Goal: Task Accomplishment & Management: Manage account settings

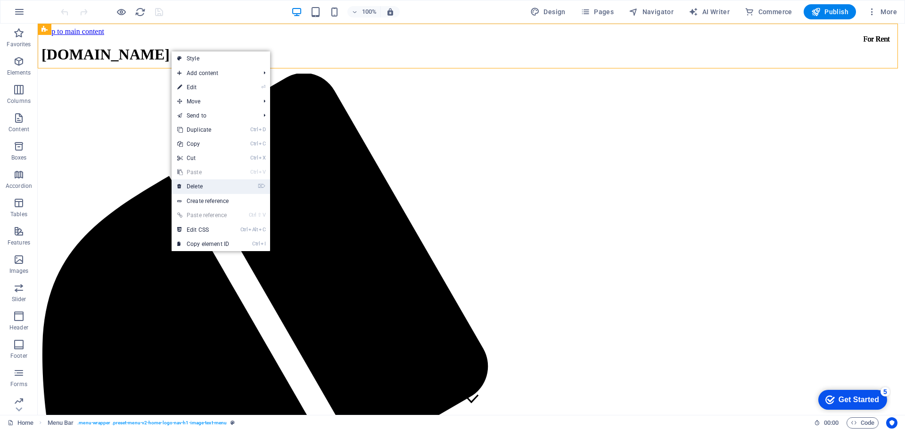
click at [211, 186] on link "⌦ Delete" at bounding box center [203, 186] width 63 height 14
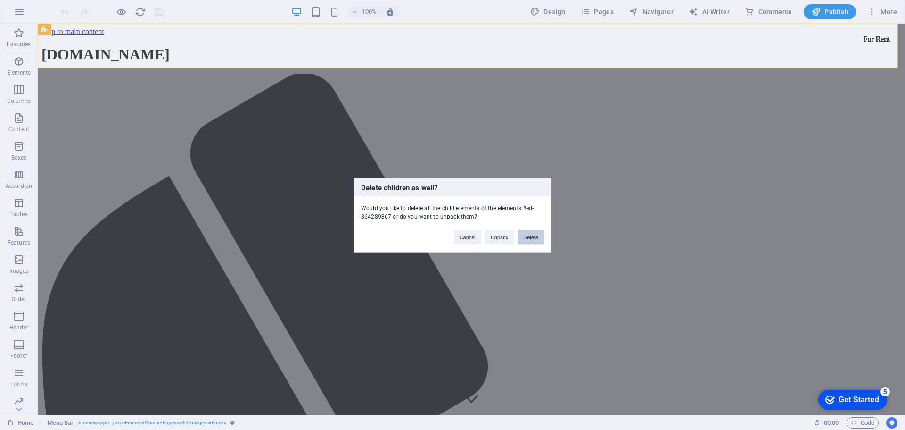
click at [531, 237] on button "Delete" at bounding box center [531, 237] width 26 height 14
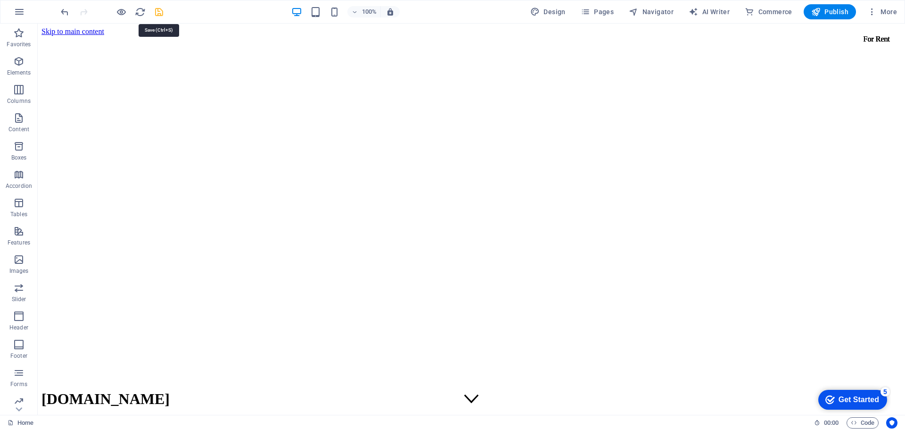
click at [157, 11] on icon "save" at bounding box center [159, 12] width 11 height 11
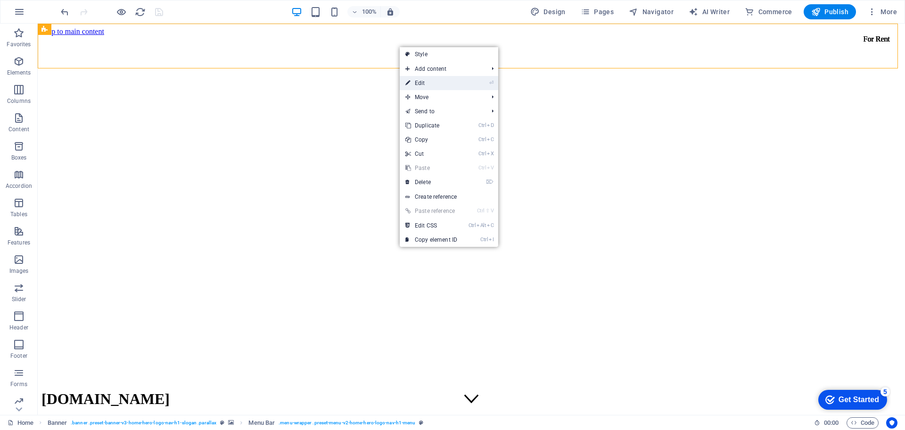
click at [428, 84] on link "⏎ Edit" at bounding box center [431, 83] width 63 height 14
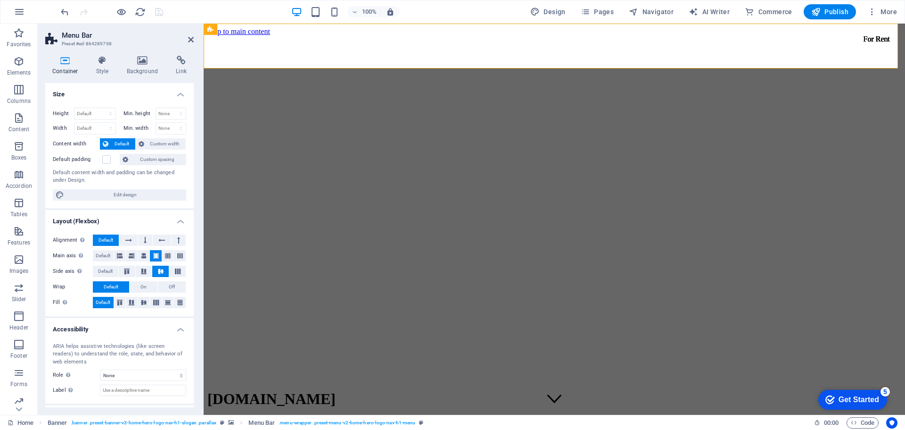
click at [190, 35] on h2 "Menu Bar" at bounding box center [128, 35] width 132 height 8
click at [191, 38] on icon at bounding box center [191, 40] width 6 height 8
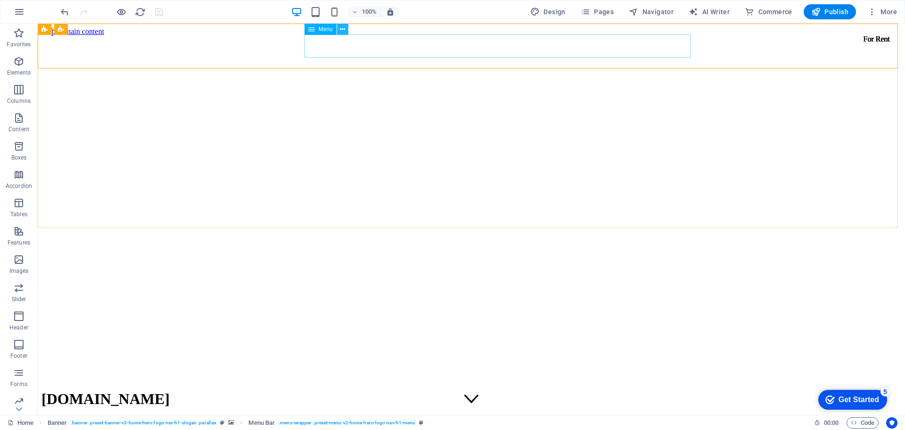
click at [342, 29] on icon at bounding box center [342, 30] width 5 height 10
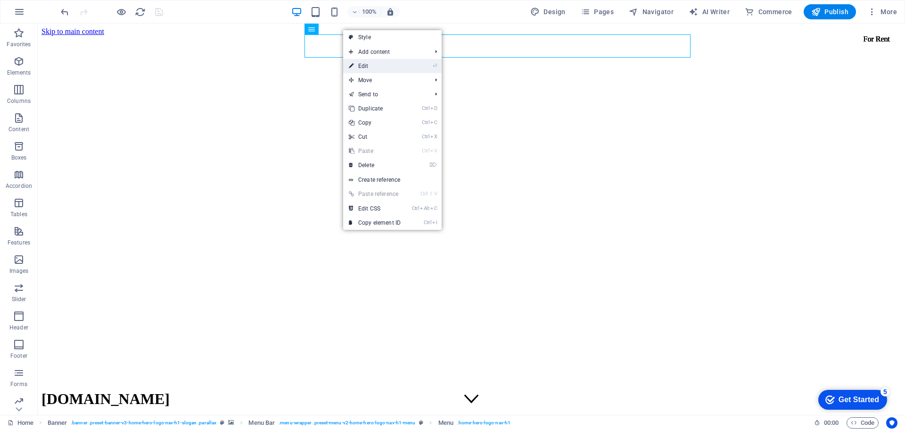
click at [372, 66] on link "⏎ Edit" at bounding box center [374, 66] width 63 height 14
select select
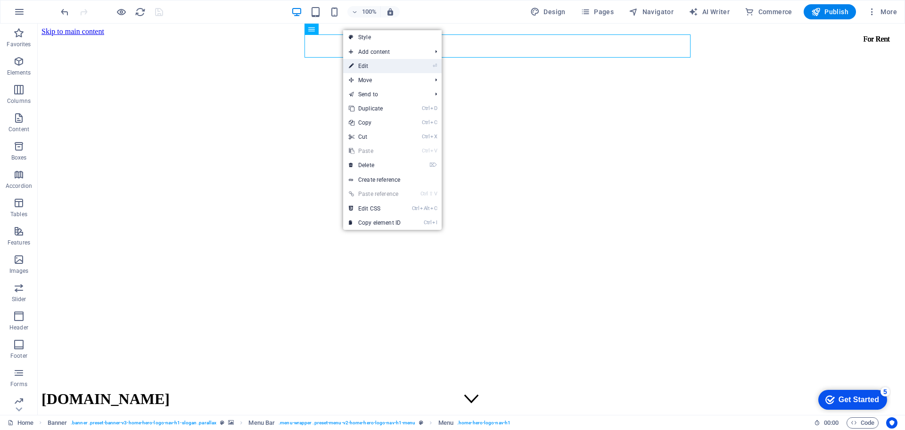
select select
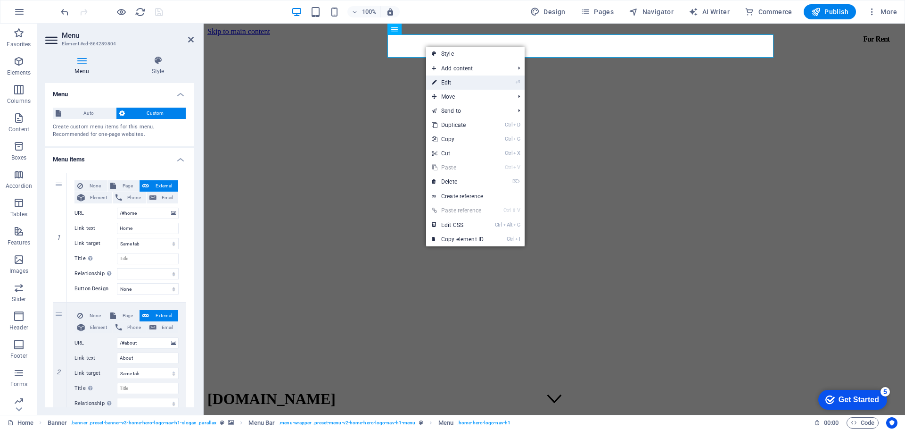
click at [514, 83] on li "⏎ Edit" at bounding box center [475, 82] width 99 height 14
click at [452, 81] on link "⏎ Edit" at bounding box center [457, 82] width 63 height 14
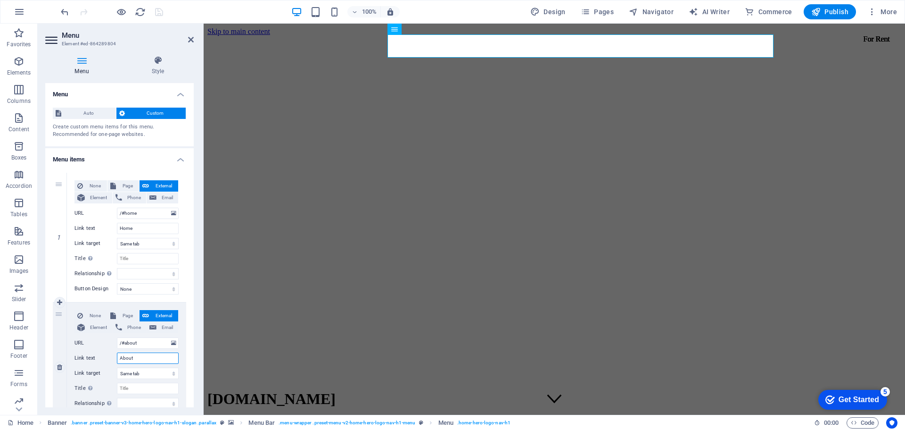
click at [140, 356] on input "About" at bounding box center [148, 357] width 62 height 11
type input "About US"
select select
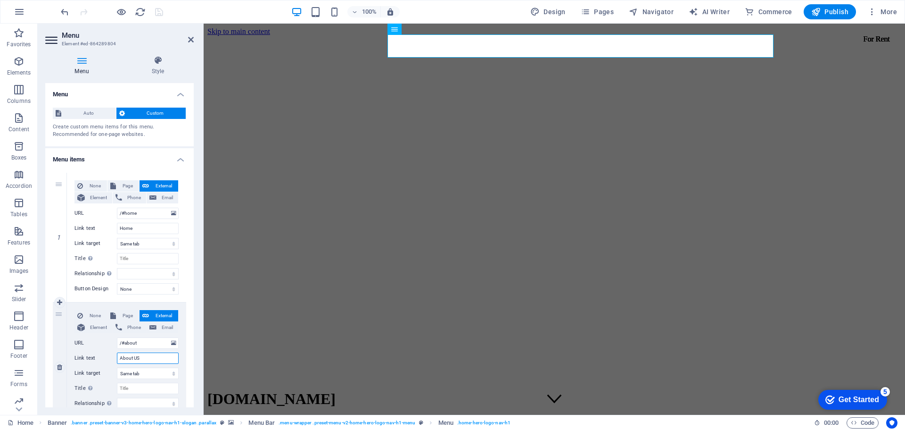
select select
click at [144, 356] on input "About US" at bounding box center [148, 357] width 62 height 11
type input "About Us"
select select
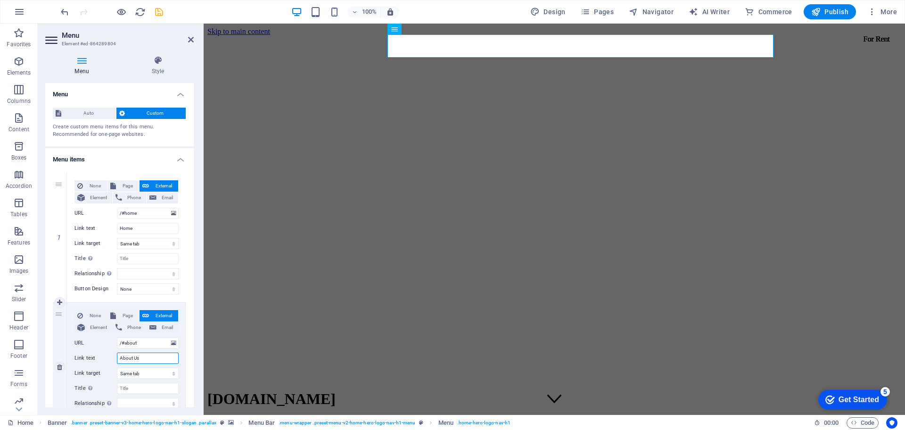
select select
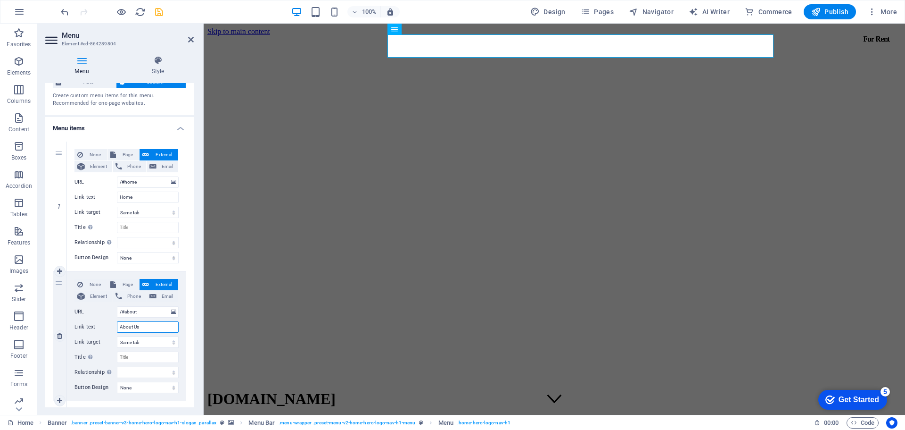
scroll to position [47, 0]
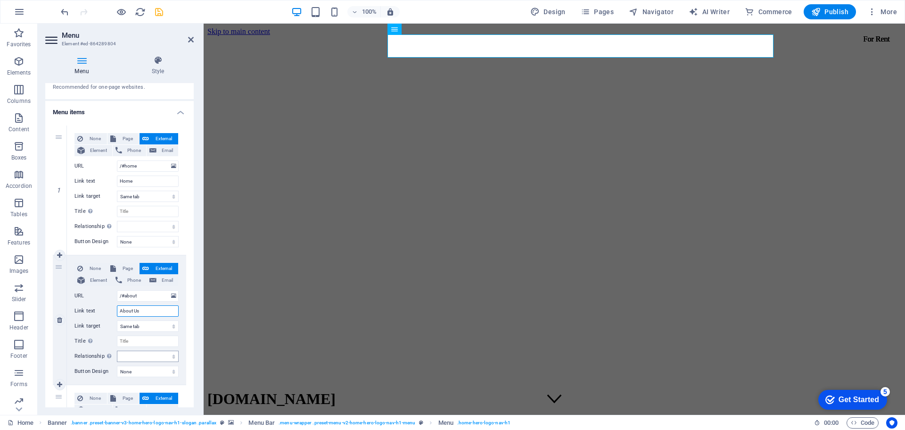
type input "About Us"
click at [139, 359] on select "alternate author bookmark external help license next nofollow noreferrer noopen…" at bounding box center [148, 355] width 62 height 11
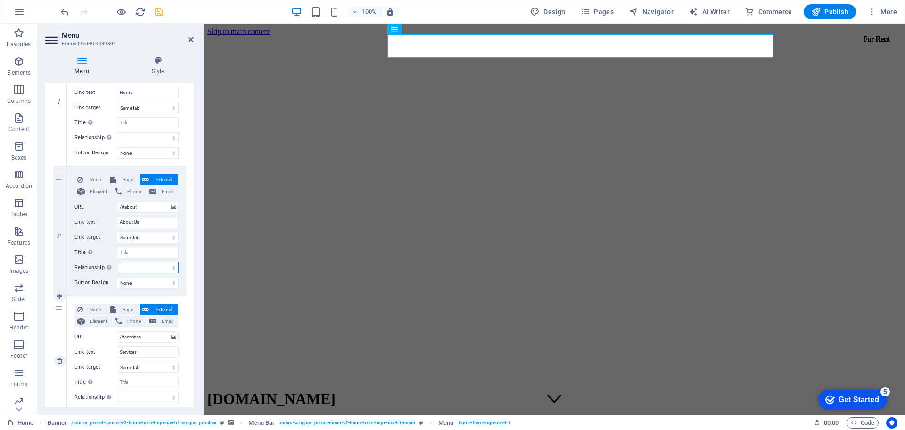
scroll to position [141, 0]
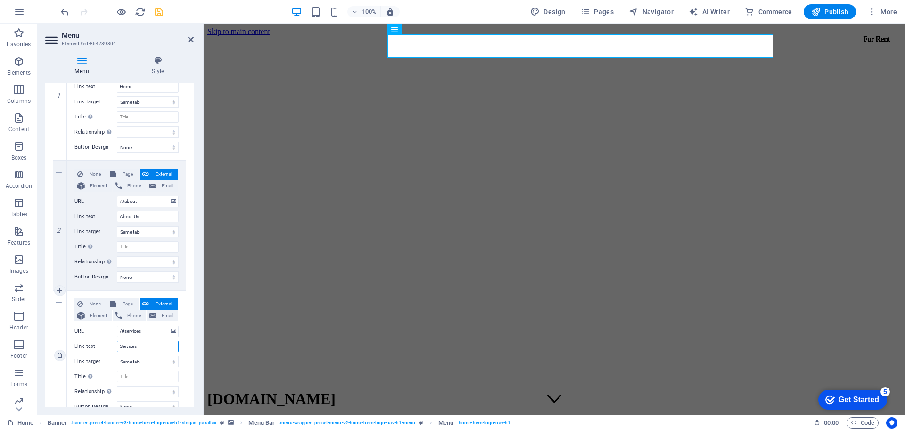
drag, startPoint x: 147, startPoint y: 344, endPoint x: 107, endPoint y: 343, distance: 39.6
click at [107, 343] on div "Link text Services" at bounding box center [126, 345] width 104 height 11
type input "Property Ser"
select select
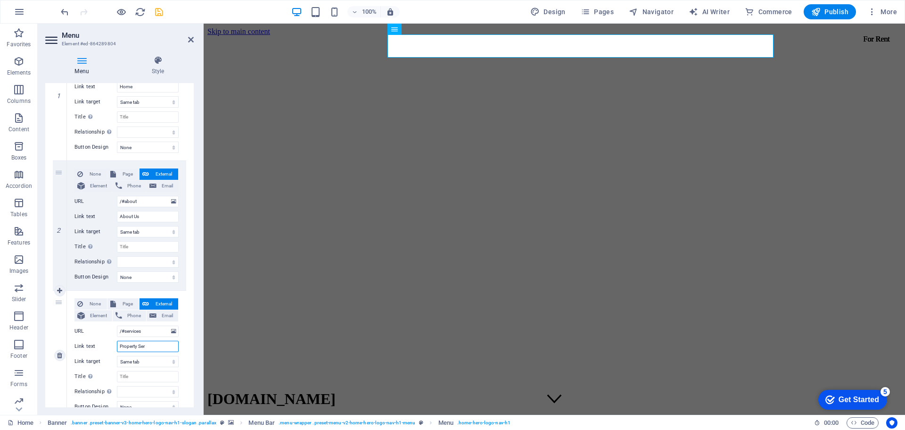
select select
type input "Property Services"
select select
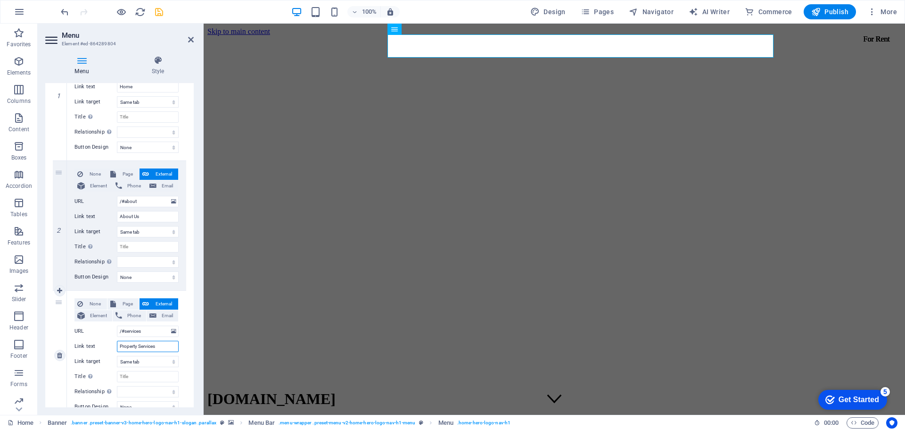
select select
type input "Property Services"
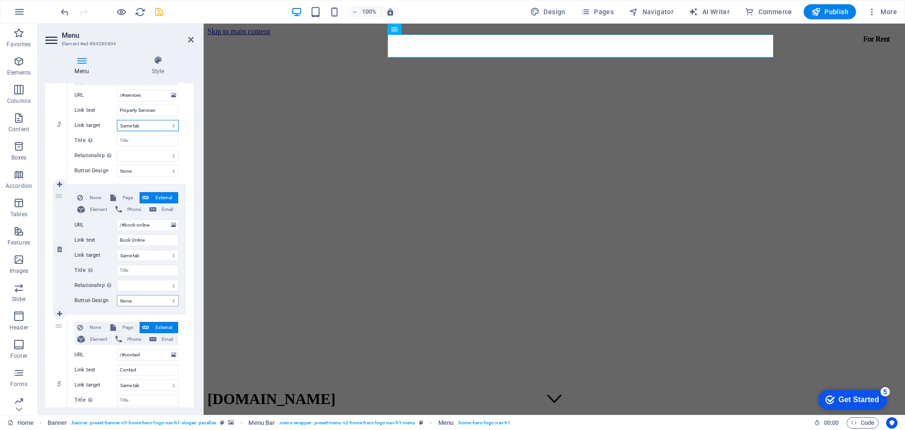
scroll to position [424, 0]
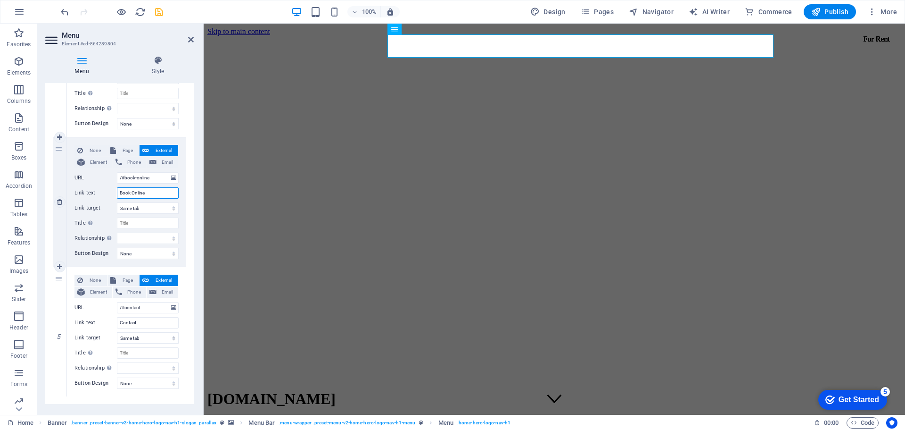
drag, startPoint x: 149, startPoint y: 192, endPoint x: 93, endPoint y: 189, distance: 56.7
click at [93, 189] on div "Link text Book Online" at bounding box center [126, 192] width 104 height 11
type input "Test"
select select
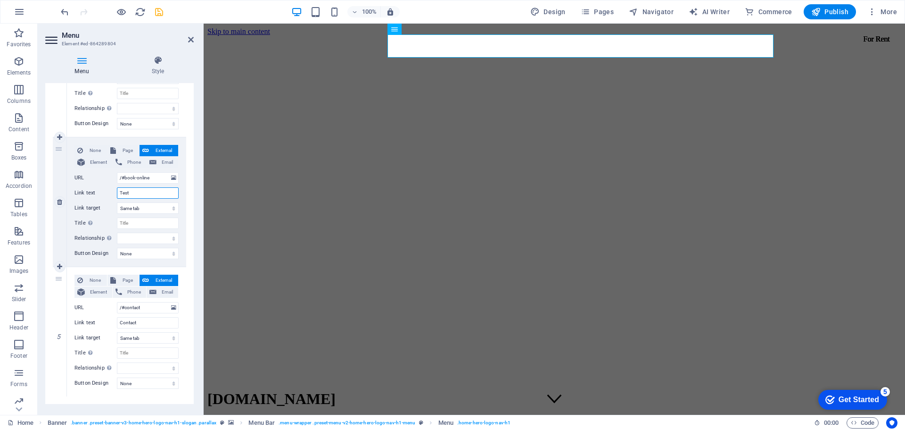
select select
type input "Testimonial"
select select
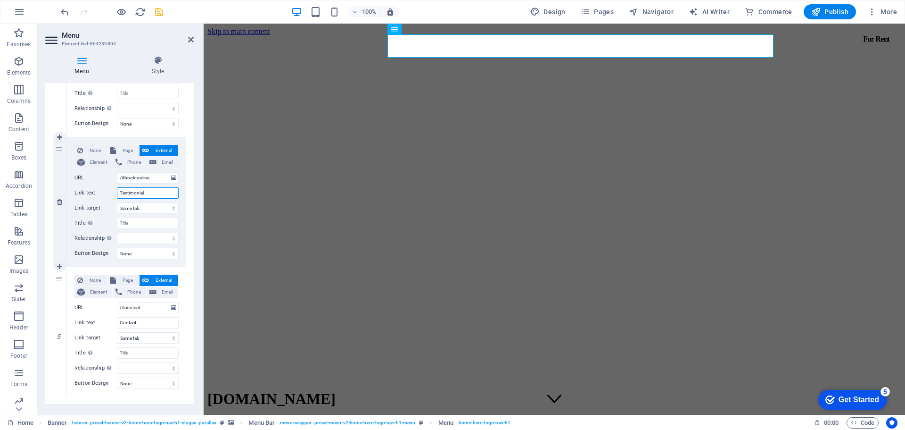
select select
type input "Testimonials"
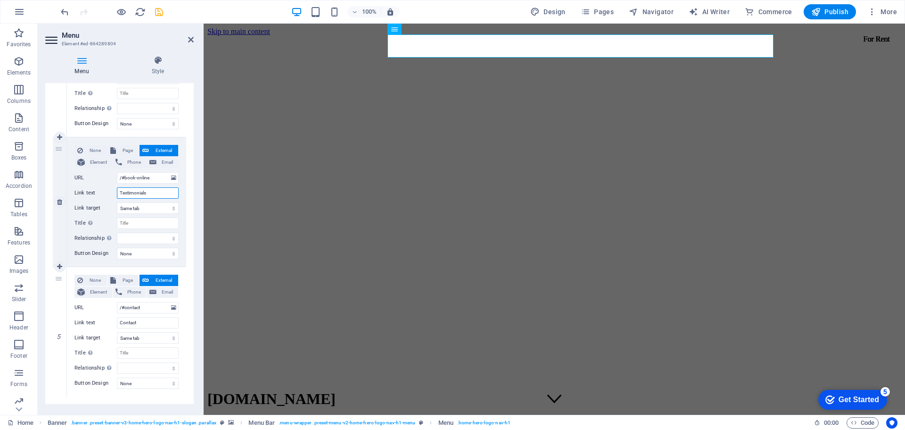
select select
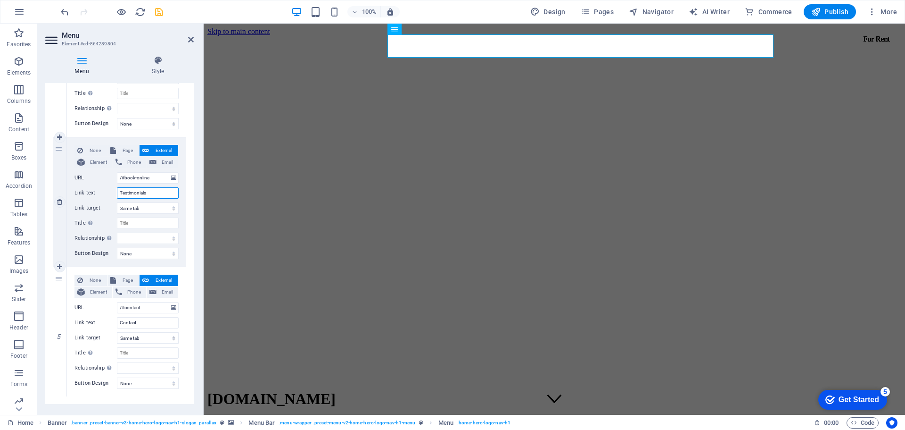
type input "Testimonials"
click at [149, 323] on input "Contact" at bounding box center [148, 322] width 62 height 11
type input "Contact Us"
select select
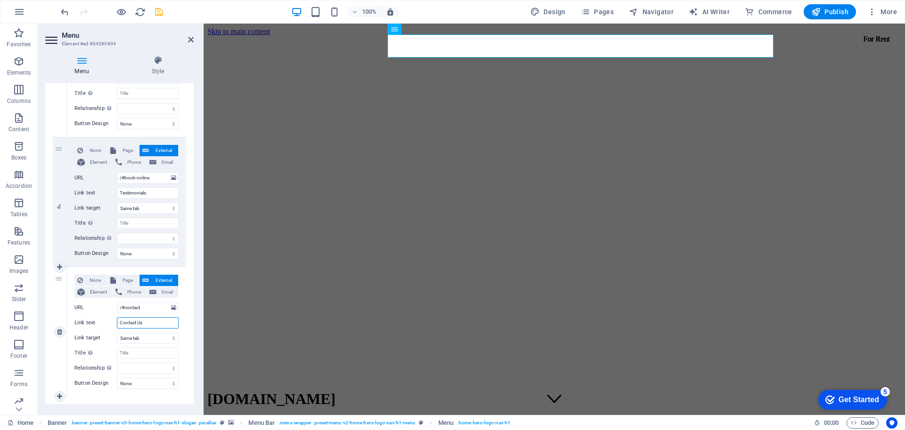
select select
type input "Contact Us"
click at [157, 11] on icon "save" at bounding box center [159, 12] width 11 height 11
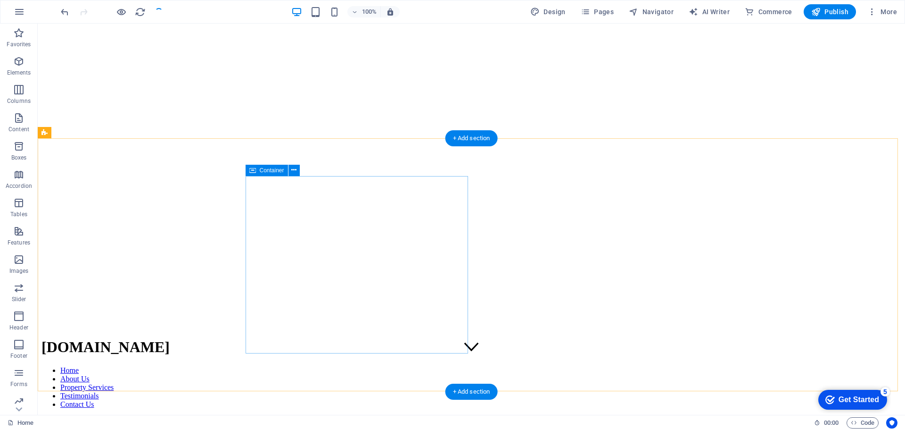
scroll to position [94, 0]
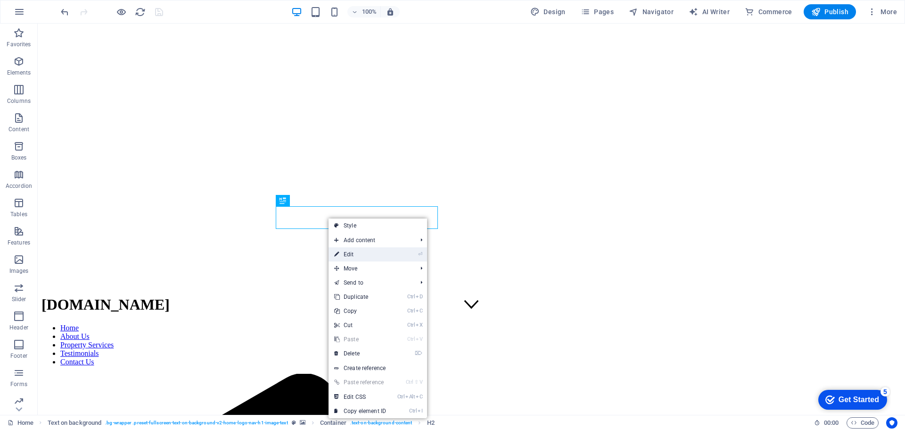
click at [358, 256] on link "⏎ Edit" at bounding box center [360, 254] width 63 height 14
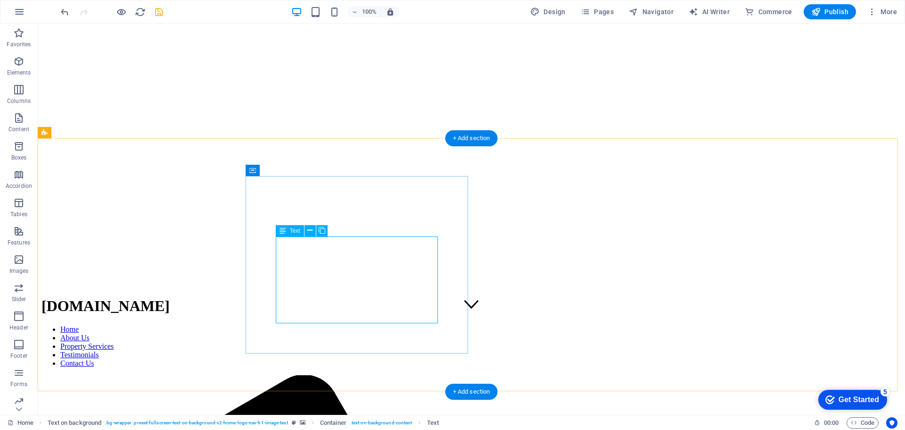
drag, startPoint x: 418, startPoint y: 311, endPoint x: 420, endPoint y: 316, distance: 5.8
drag, startPoint x: 424, startPoint y: 320, endPoint x: 412, endPoint y: 316, distance: 13.0
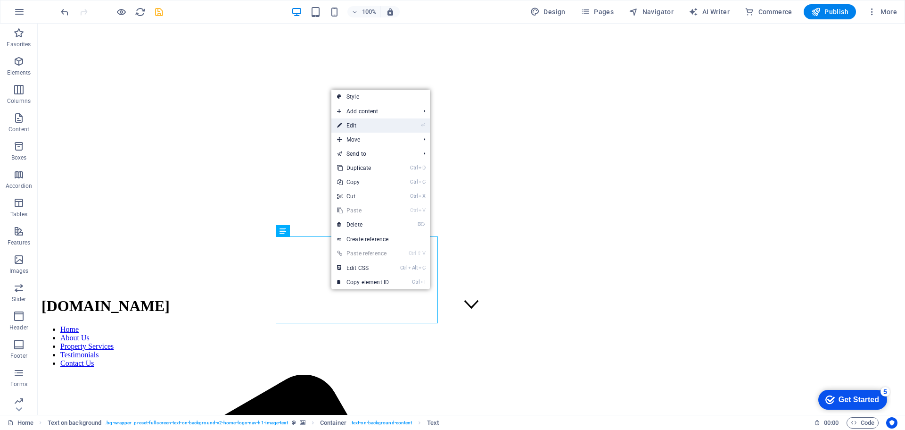
click at [358, 127] on link "⏎ Edit" at bounding box center [362, 125] width 63 height 14
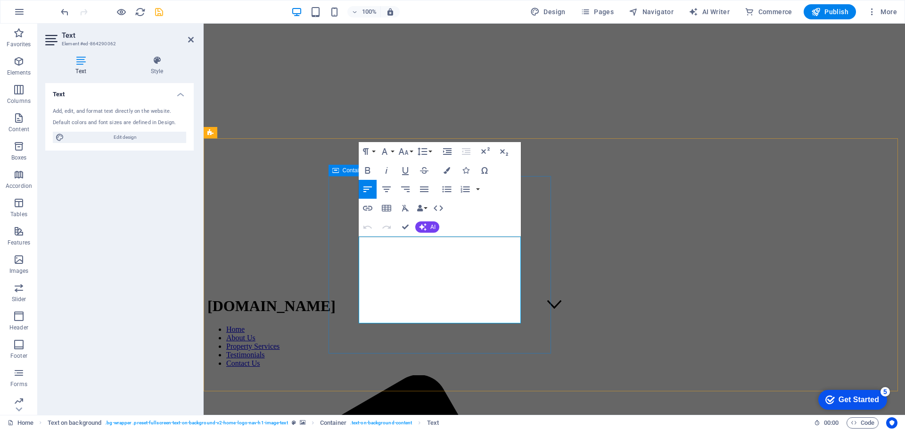
drag, startPoint x: 506, startPoint y: 315, endPoint x: 341, endPoint y: 240, distance: 181.3
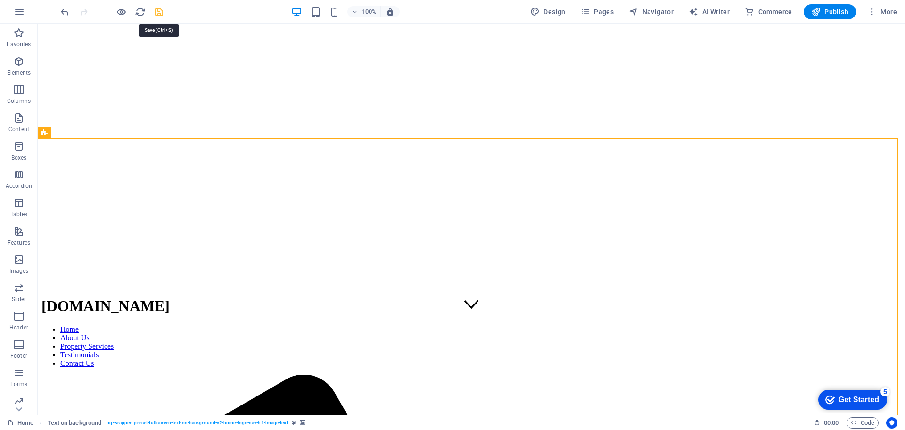
click at [158, 9] on icon "save" at bounding box center [159, 12] width 11 height 11
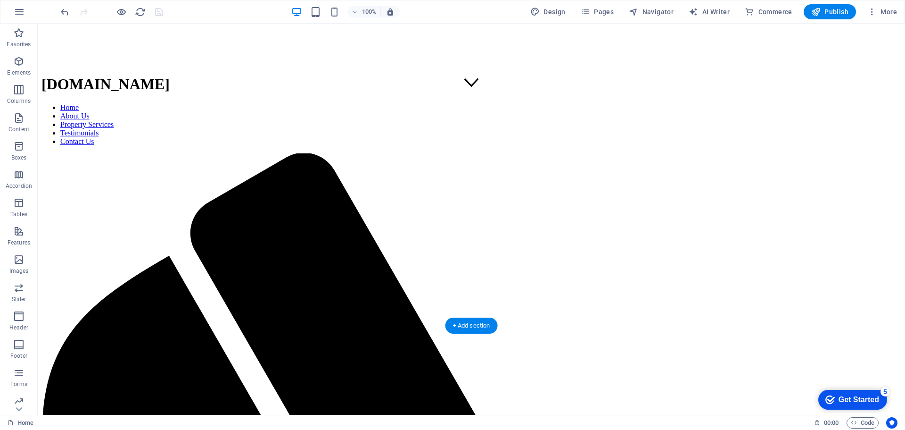
scroll to position [0, 0]
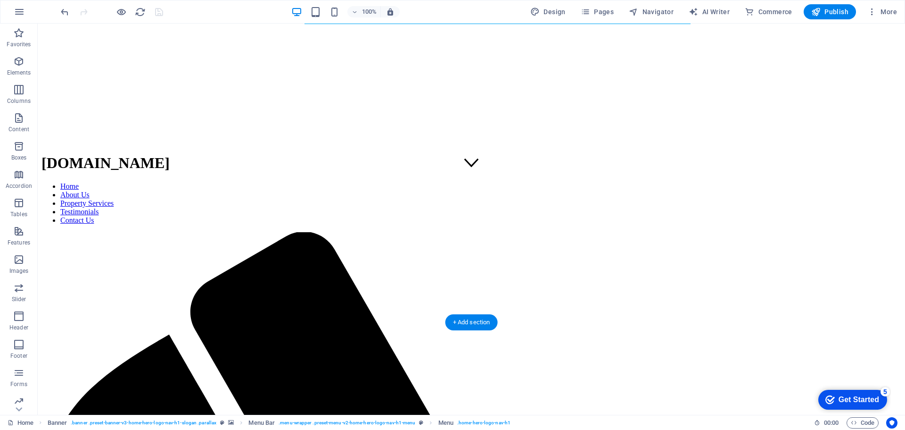
scroll to position [330, 0]
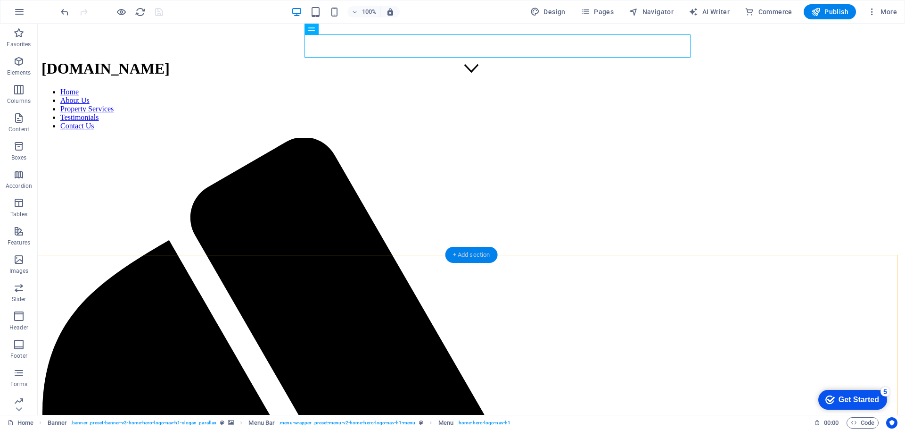
click at [480, 257] on div "+ Add section" at bounding box center [472, 255] width 52 height 16
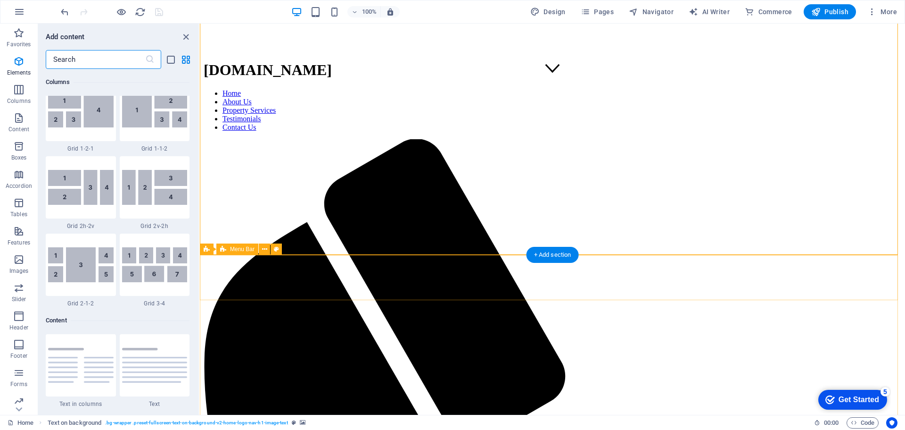
scroll to position [1650, 0]
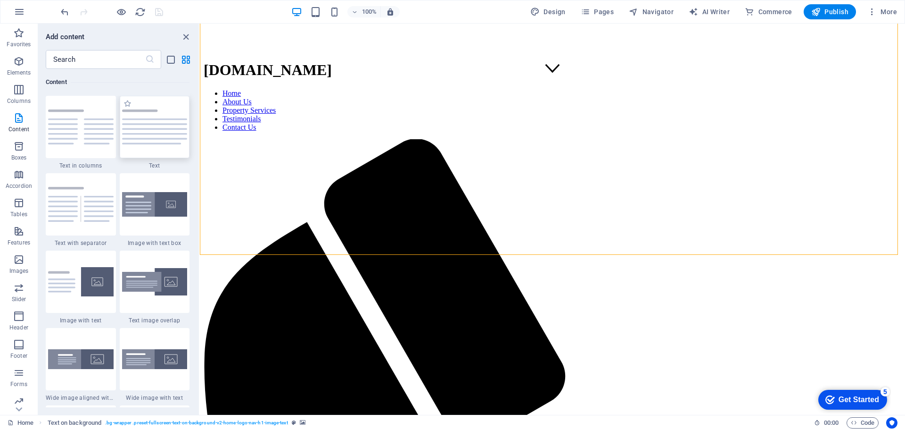
click at [158, 133] on img at bounding box center [155, 126] width 66 height 35
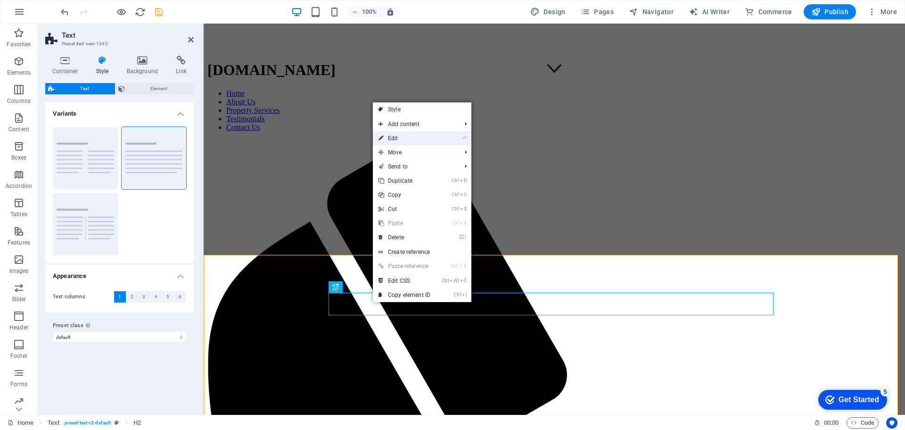
click at [401, 136] on link "⏎ Edit" at bounding box center [404, 138] width 63 height 14
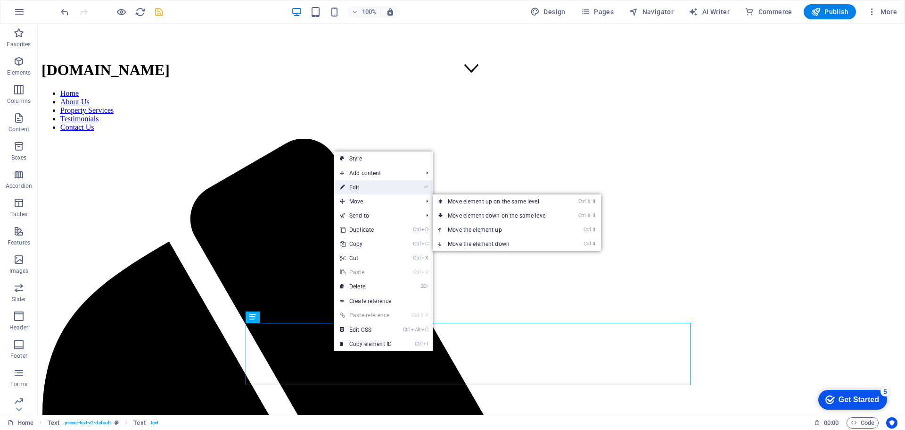
click at [354, 186] on link "⏎ Edit" at bounding box center [365, 187] width 63 height 14
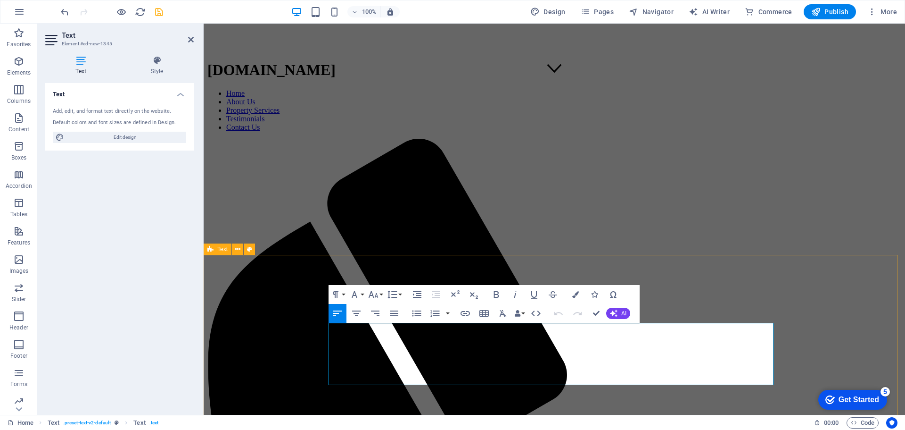
drag, startPoint x: 628, startPoint y: 380, endPoint x: 290, endPoint y: 315, distance: 344.2
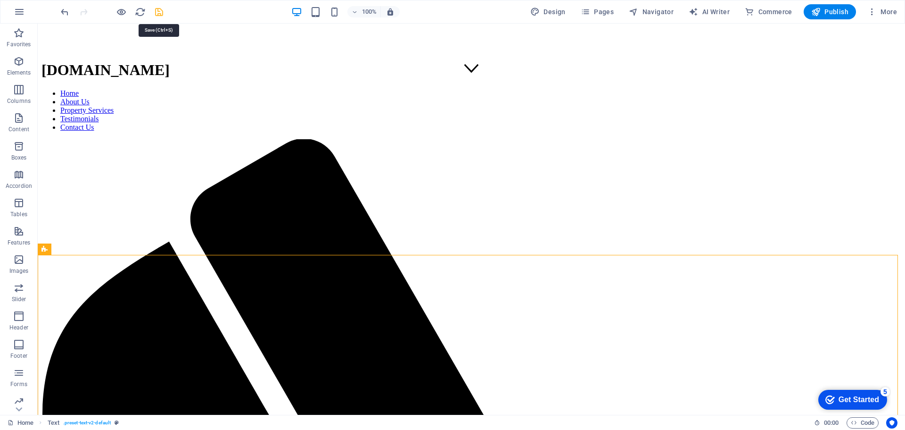
click at [161, 9] on icon "save" at bounding box center [159, 12] width 11 height 11
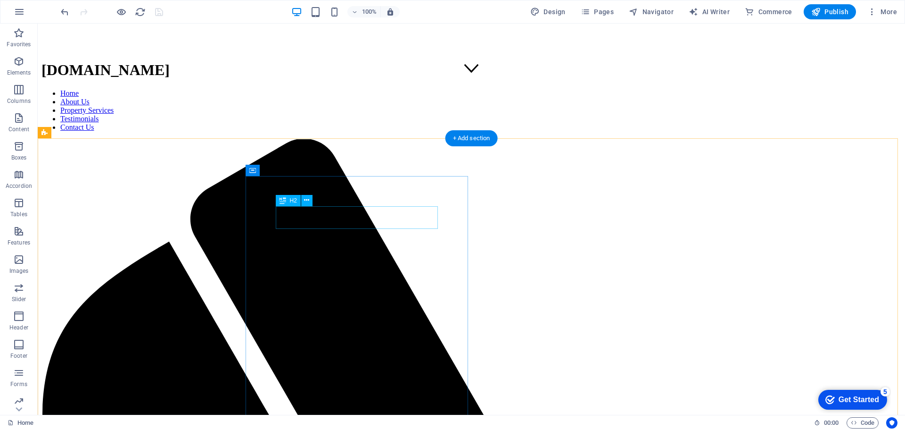
scroll to position [94, 0]
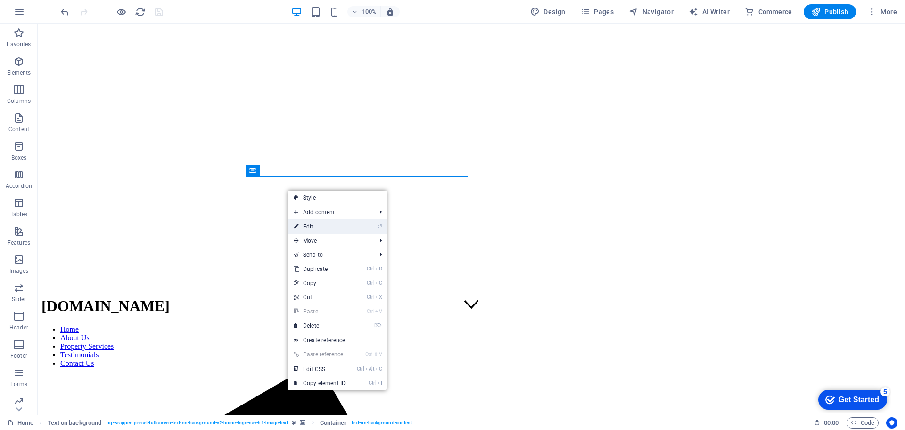
click at [315, 226] on link "⏎ Edit" at bounding box center [319, 226] width 63 height 14
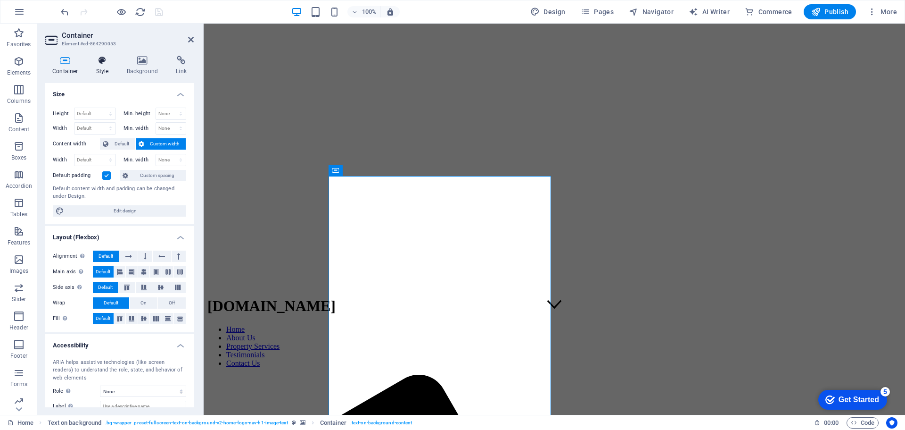
click at [100, 59] on icon at bounding box center [102, 60] width 27 height 9
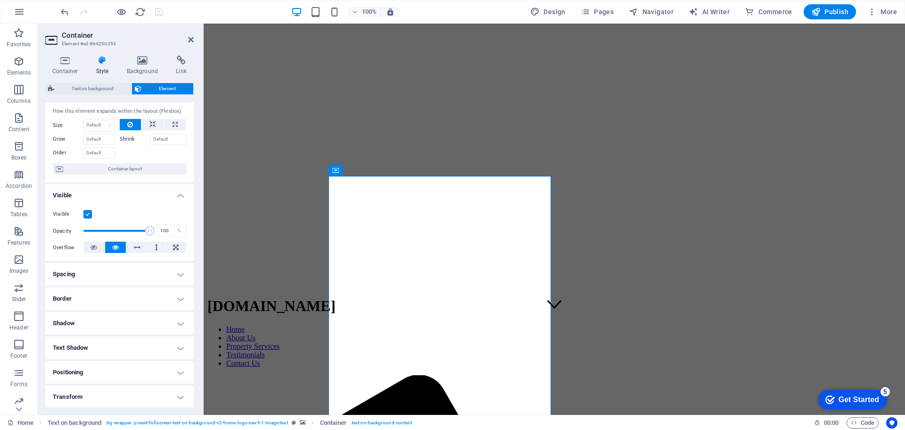
scroll to position [0, 0]
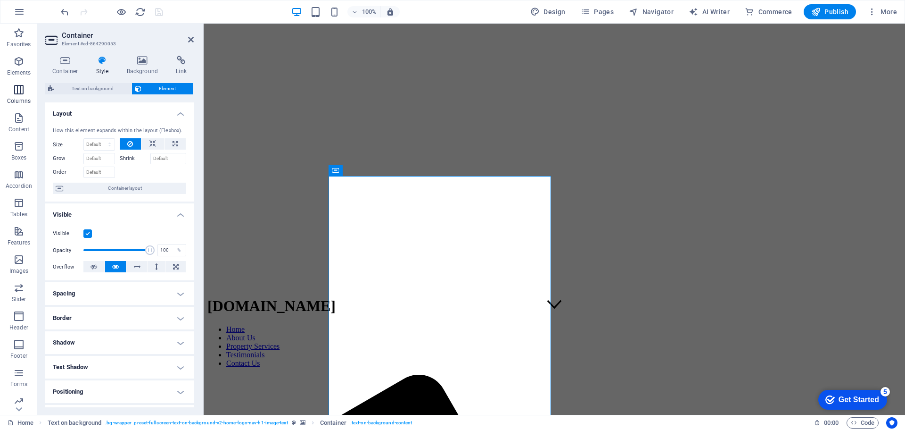
click at [23, 91] on icon "button" at bounding box center [18, 89] width 11 height 11
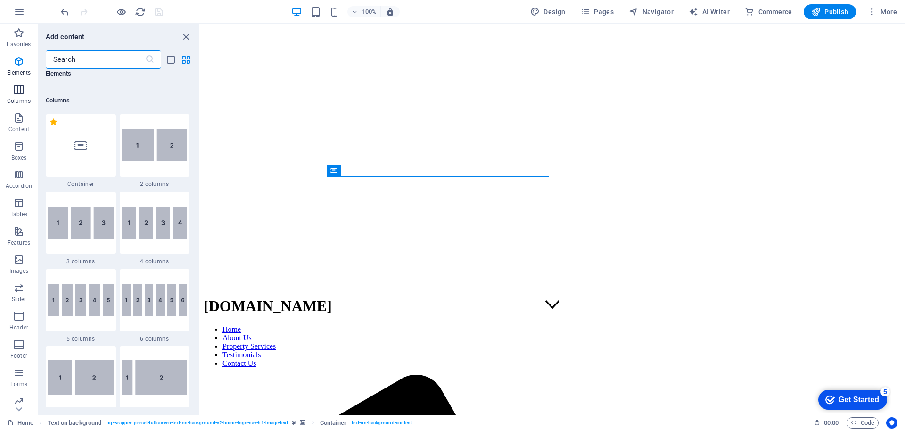
scroll to position [467, 0]
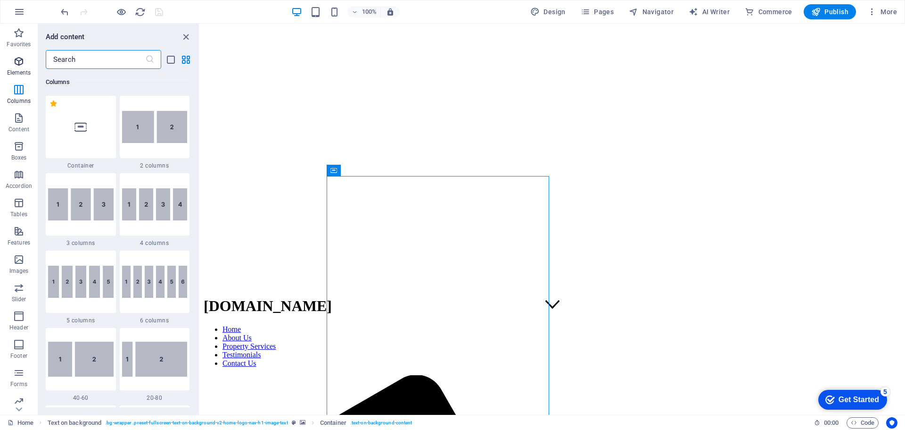
click at [20, 61] on icon "button" at bounding box center [18, 61] width 11 height 11
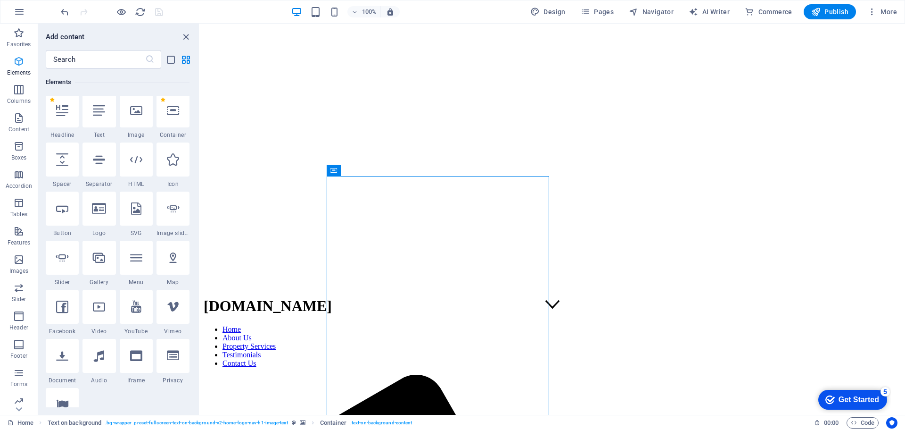
scroll to position [100, 0]
click at [24, 91] on icon "button" at bounding box center [18, 89] width 11 height 11
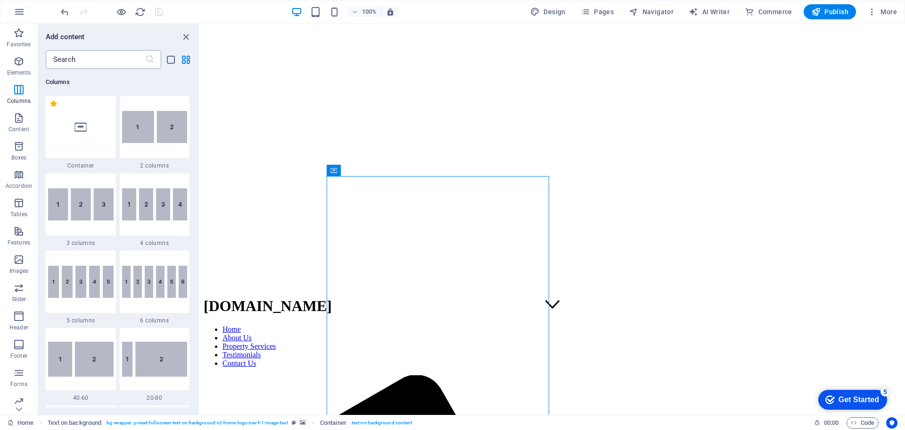
scroll to position [467, 0]
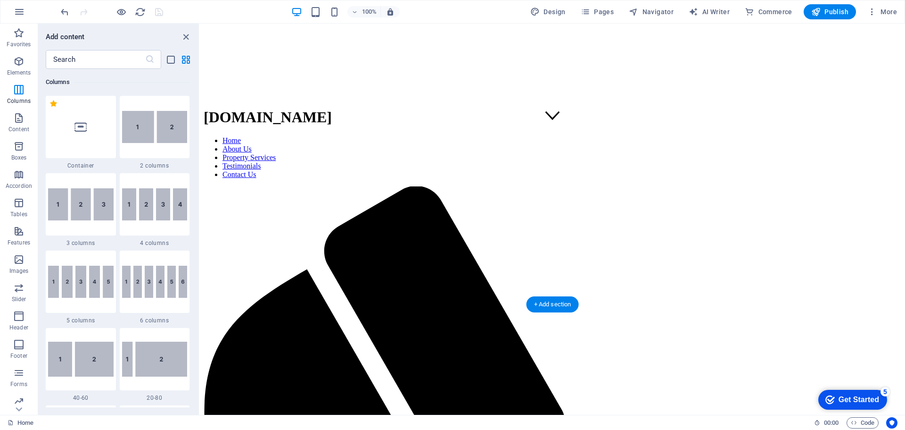
scroll to position [47, 0]
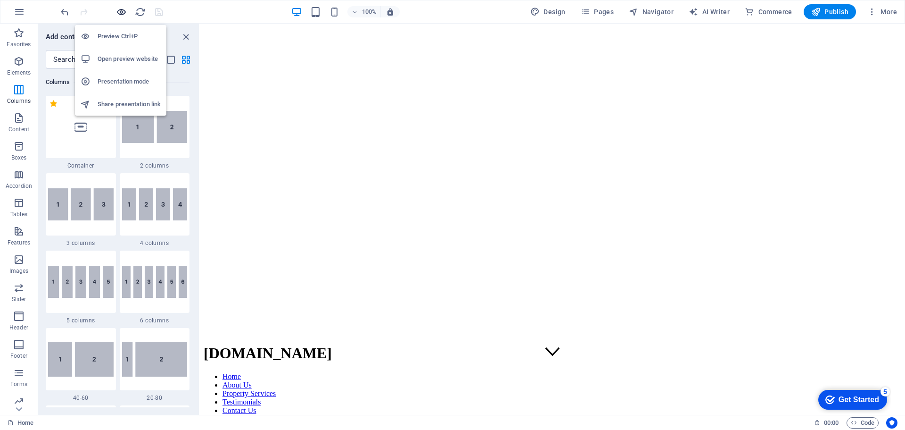
click at [122, 10] on icon "button" at bounding box center [121, 12] width 11 height 11
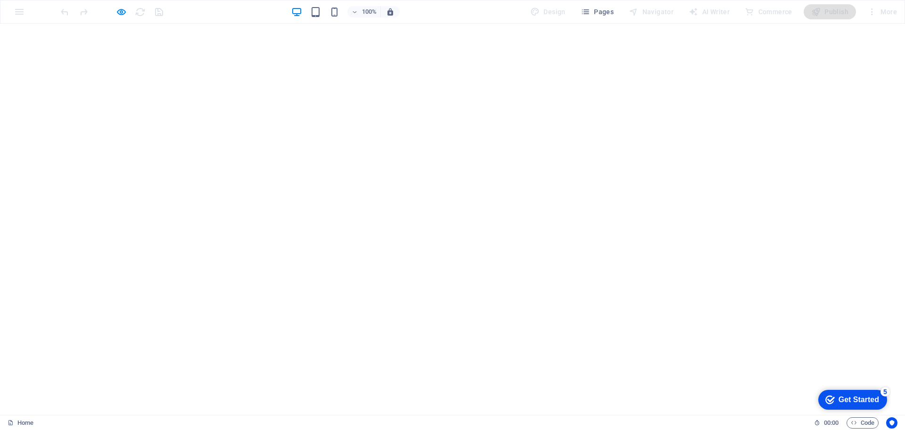
scroll to position [1696, 0]
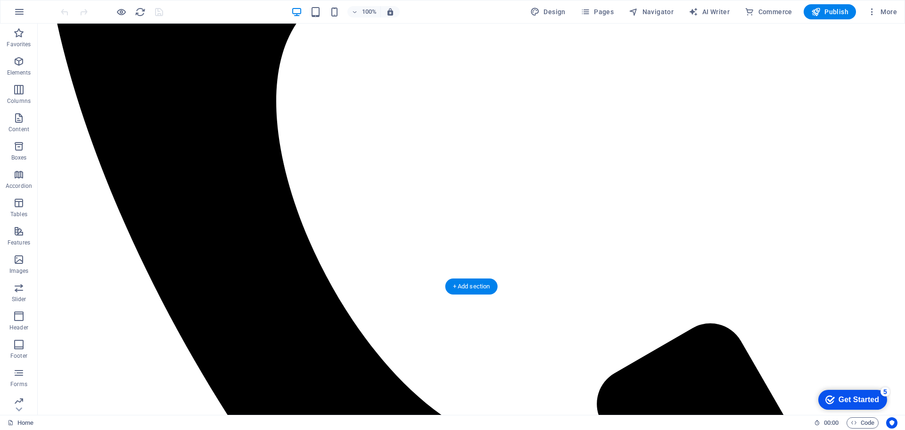
scroll to position [943, 0]
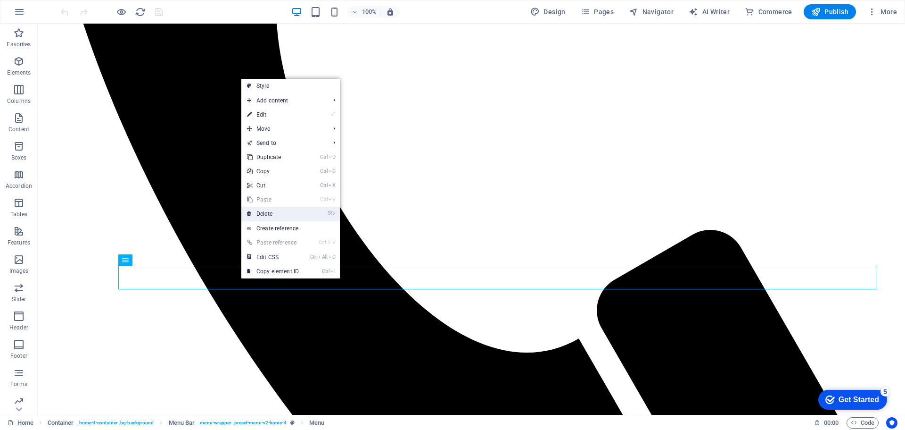
click at [266, 214] on link "⌦ Delete" at bounding box center [272, 214] width 63 height 14
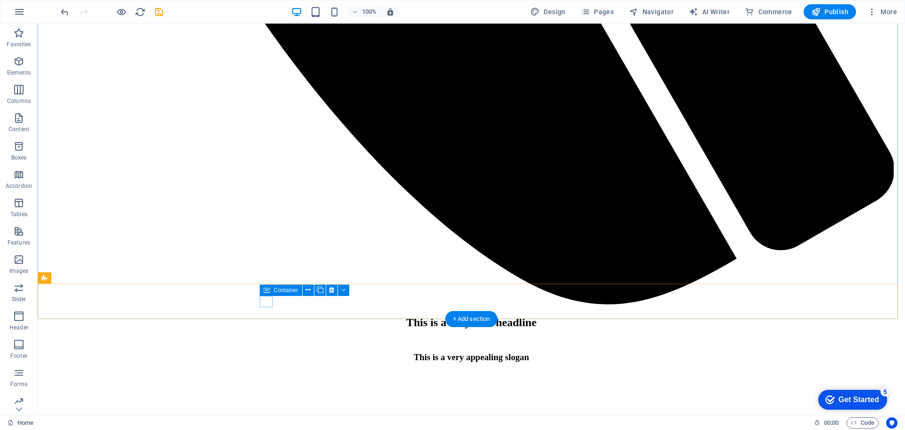
scroll to position [1367, 0]
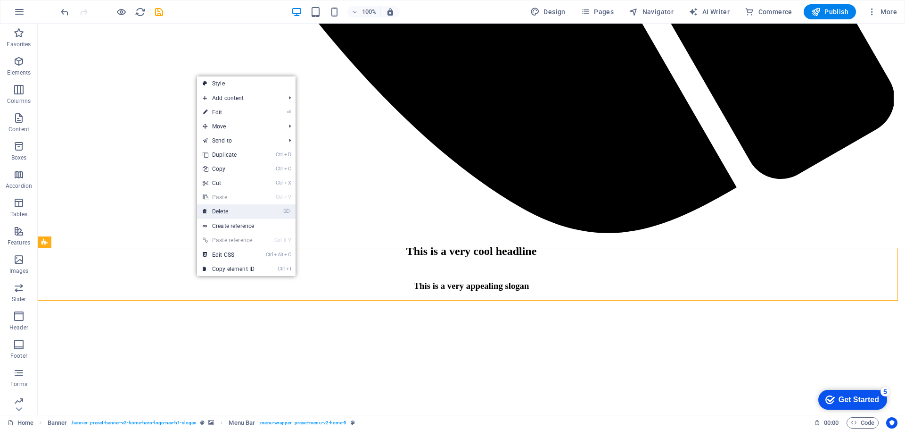
click at [223, 211] on link "⌦ Delete" at bounding box center [228, 211] width 63 height 14
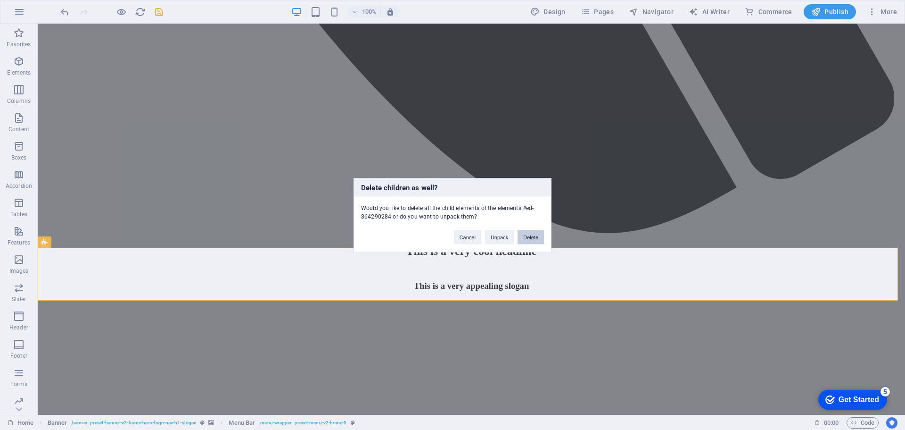
click at [538, 236] on button "Delete" at bounding box center [531, 237] width 26 height 14
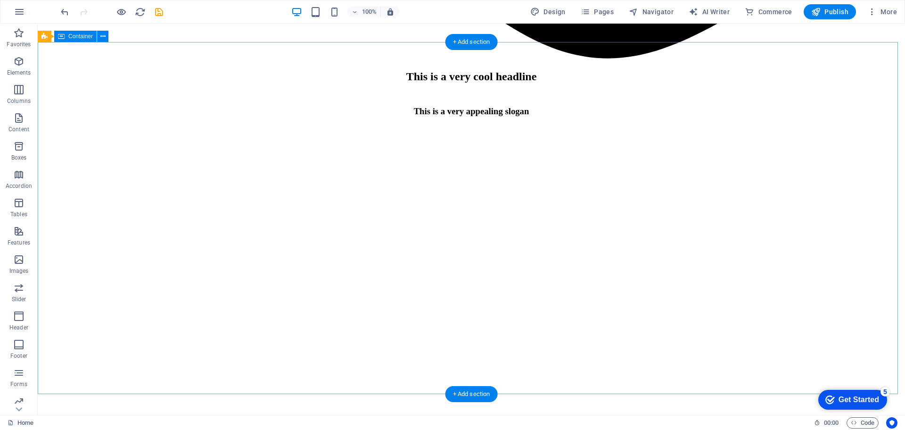
scroll to position [1683, 0]
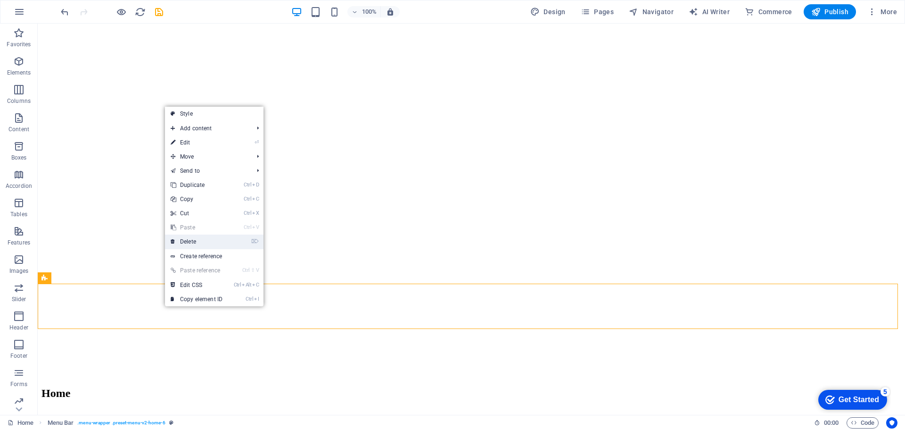
click at [199, 240] on link "⌦ Delete" at bounding box center [196, 241] width 63 height 14
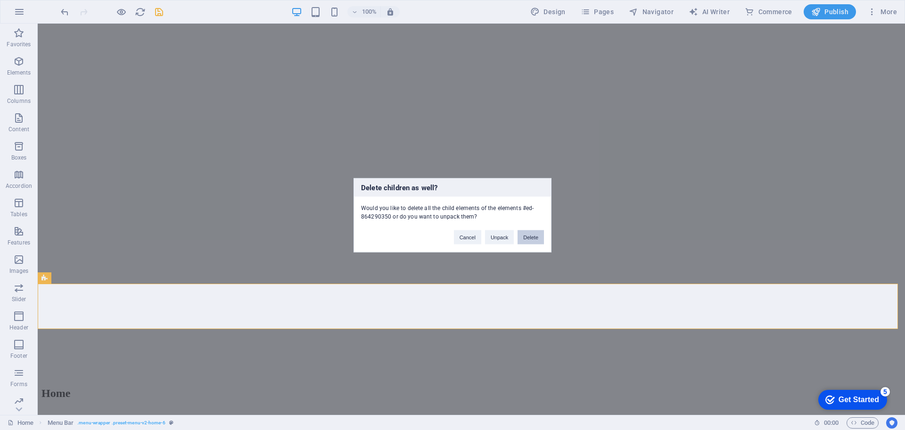
click at [532, 238] on button "Delete" at bounding box center [531, 237] width 26 height 14
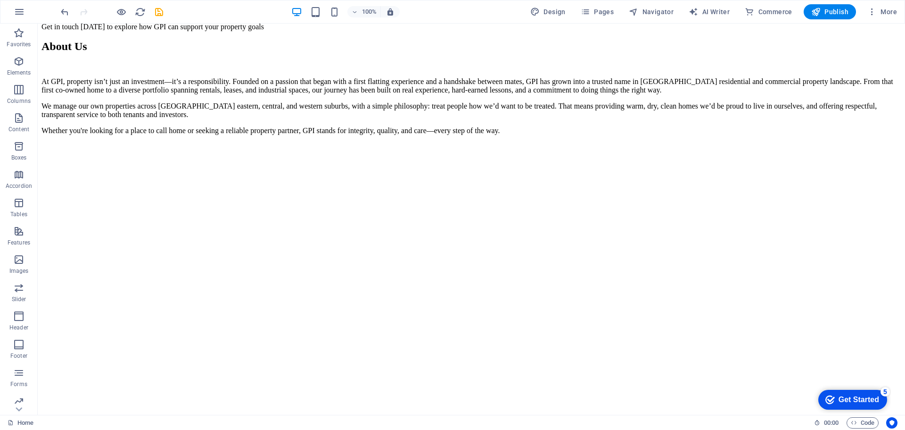
scroll to position [2000, 0]
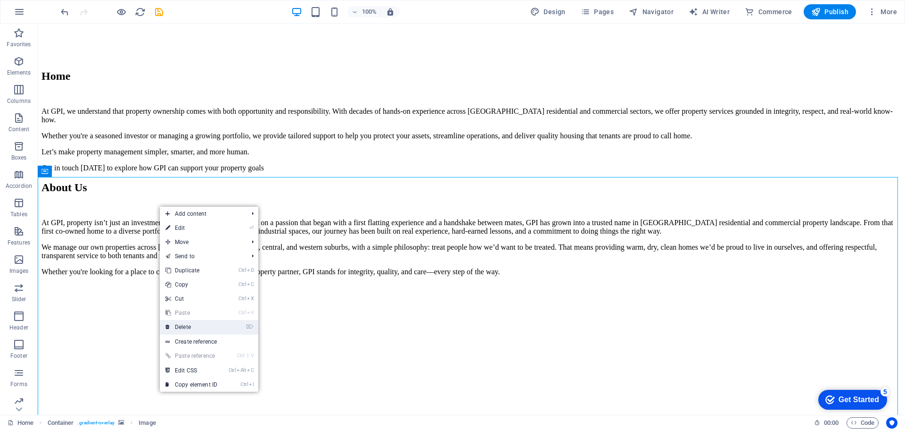
click at [212, 329] on link "⌦ Delete" at bounding box center [191, 327] width 63 height 14
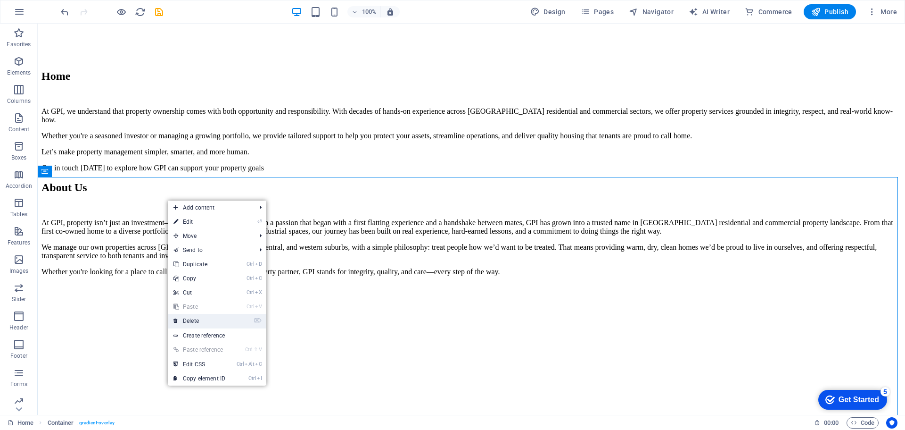
click at [199, 322] on link "⌦ Delete" at bounding box center [199, 321] width 63 height 14
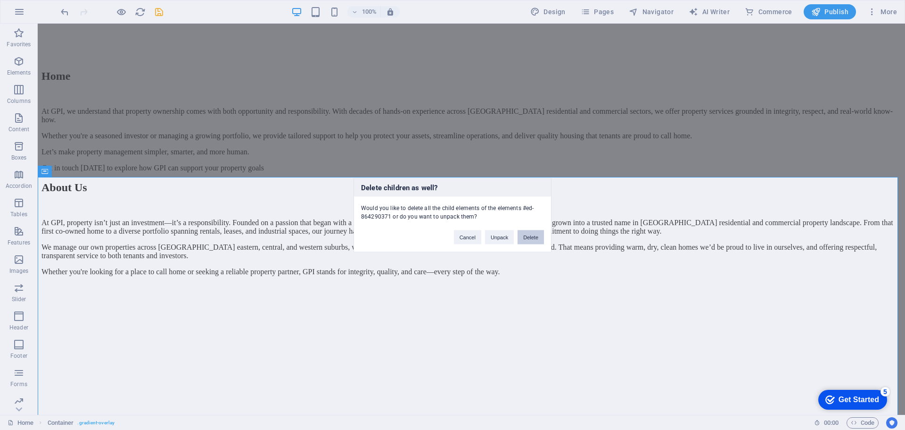
click at [538, 238] on button "Delete" at bounding box center [531, 237] width 26 height 14
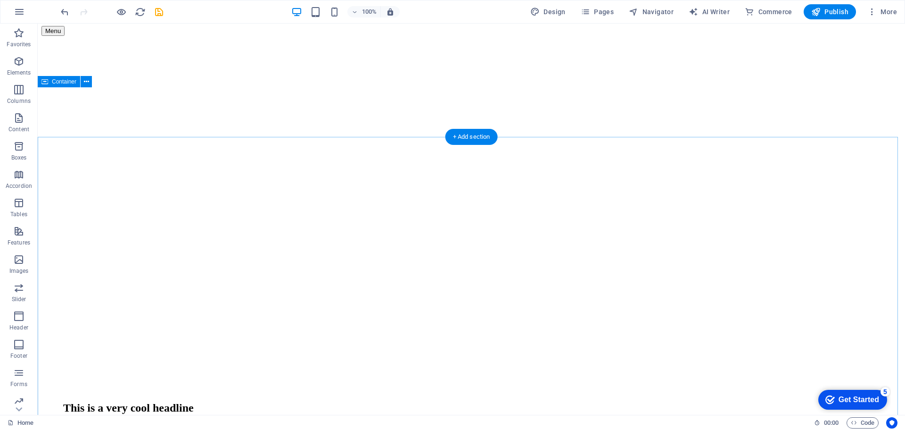
scroll to position [5113, 0]
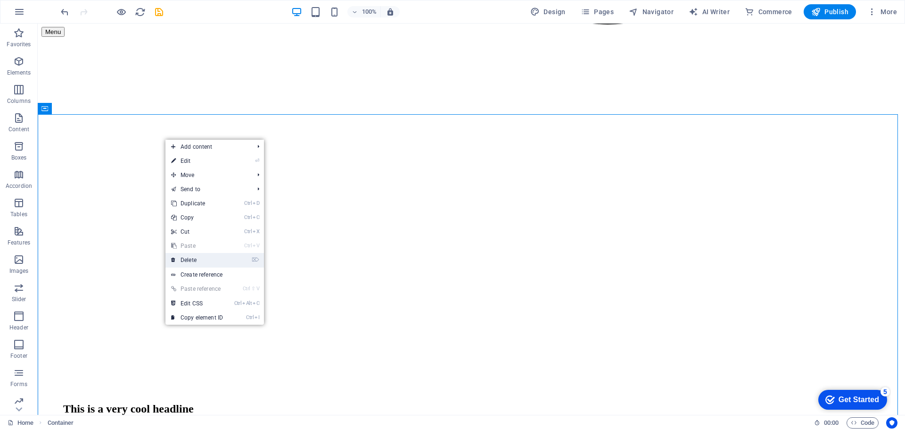
click at [203, 260] on link "⌦ Delete" at bounding box center [197, 260] width 63 height 14
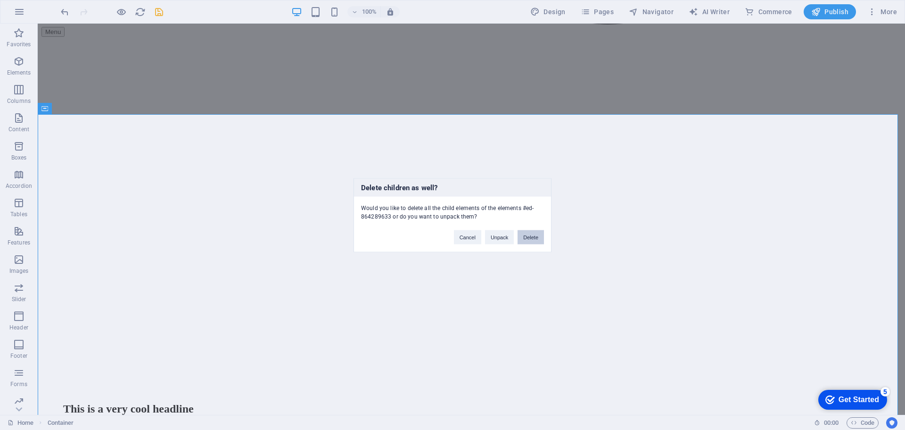
click at [535, 238] on button "Delete" at bounding box center [531, 237] width 26 height 14
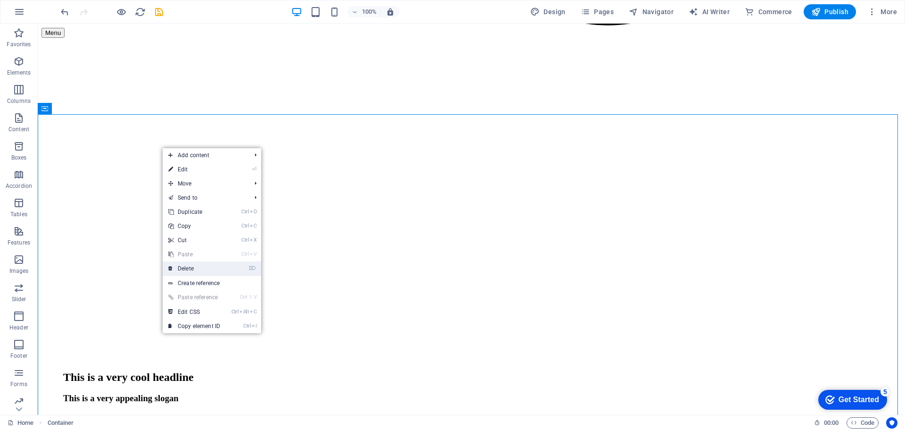
click at [218, 270] on link "⌦ Delete" at bounding box center [194, 268] width 63 height 14
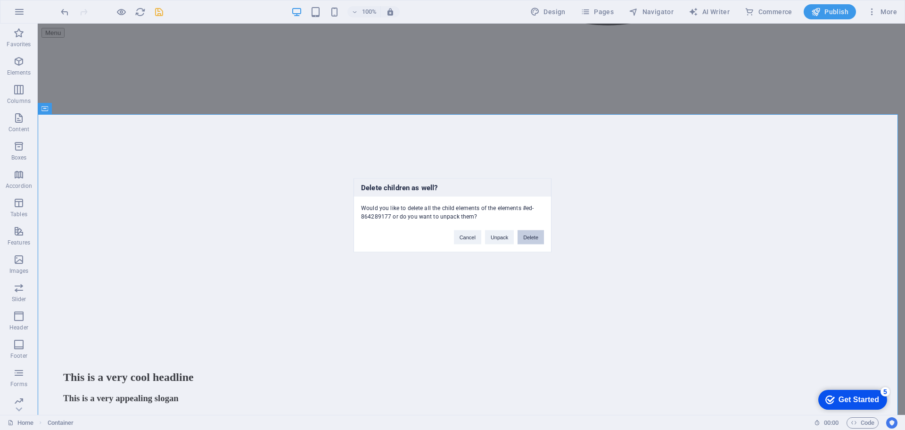
click at [540, 236] on button "Delete" at bounding box center [531, 237] width 26 height 14
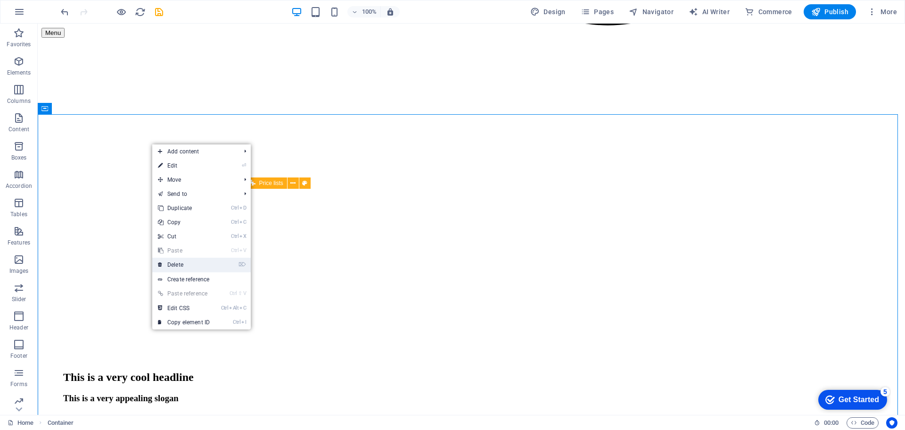
click at [199, 265] on link "⌦ Delete" at bounding box center [183, 264] width 63 height 14
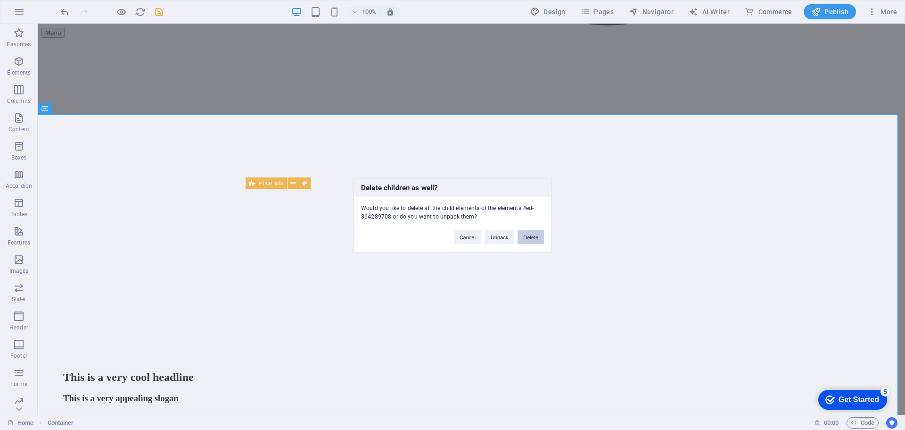
click at [533, 234] on button "Delete" at bounding box center [531, 237] width 26 height 14
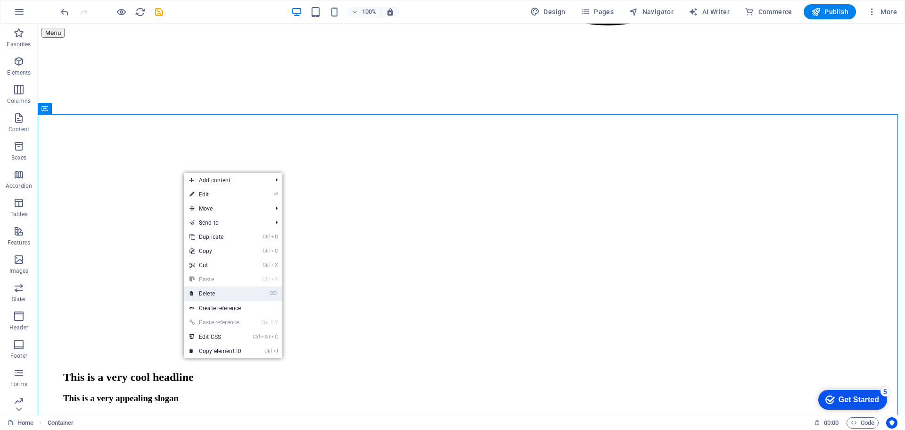
click at [219, 291] on link "⌦ Delete" at bounding box center [215, 293] width 63 height 14
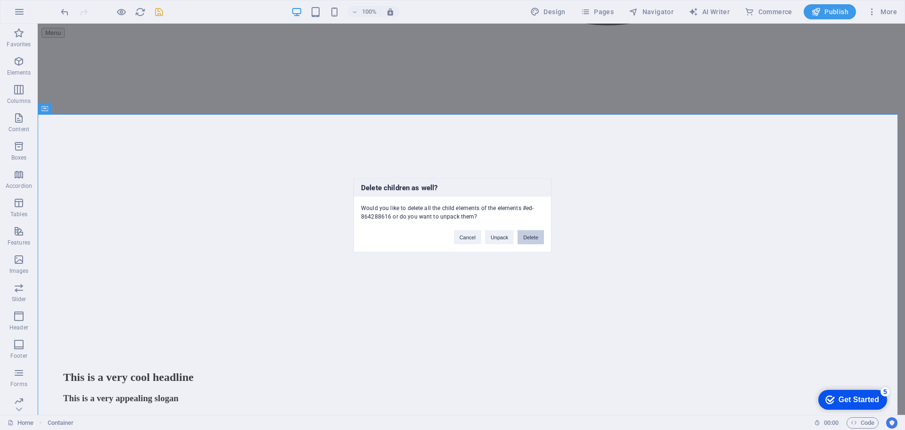
click at [535, 236] on button "Delete" at bounding box center [531, 237] width 26 height 14
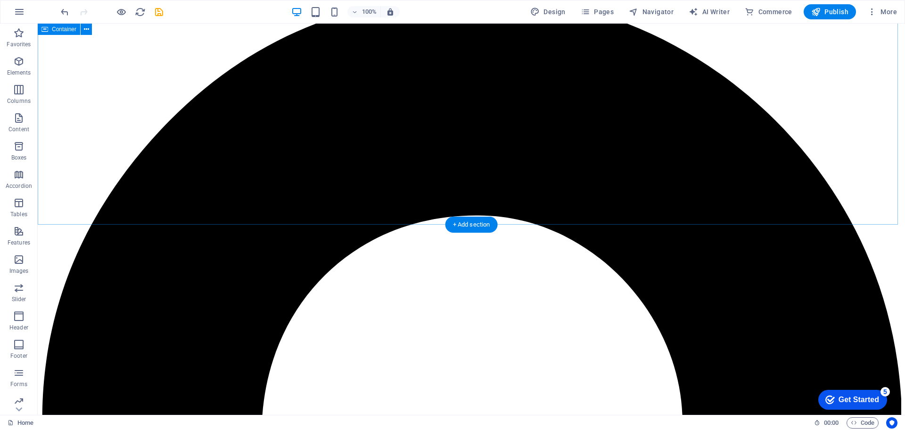
scroll to position [5686, 0]
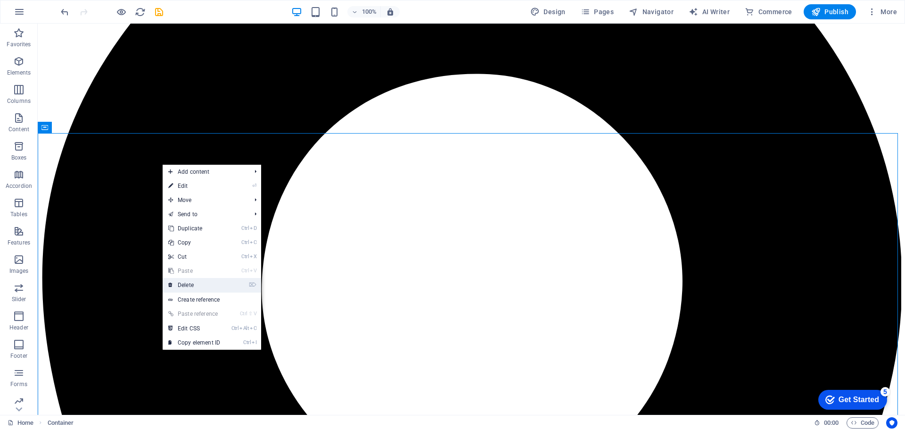
click at [199, 284] on link "⌦ Delete" at bounding box center [194, 285] width 63 height 14
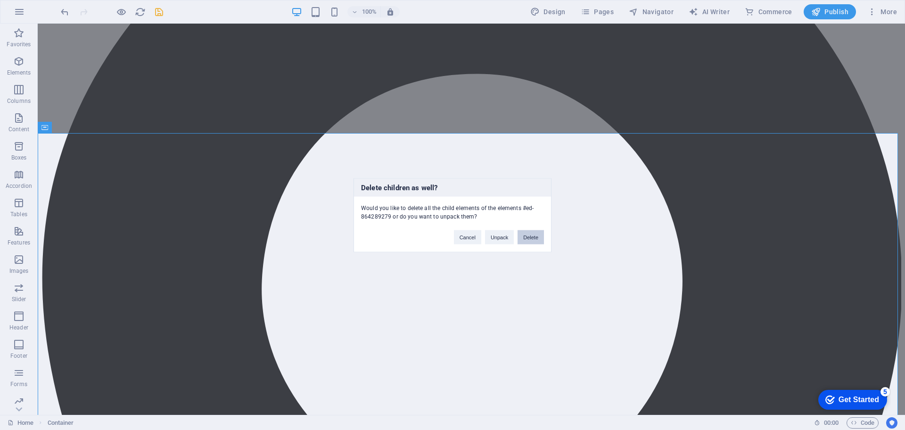
click at [539, 232] on button "Delete" at bounding box center [531, 237] width 26 height 14
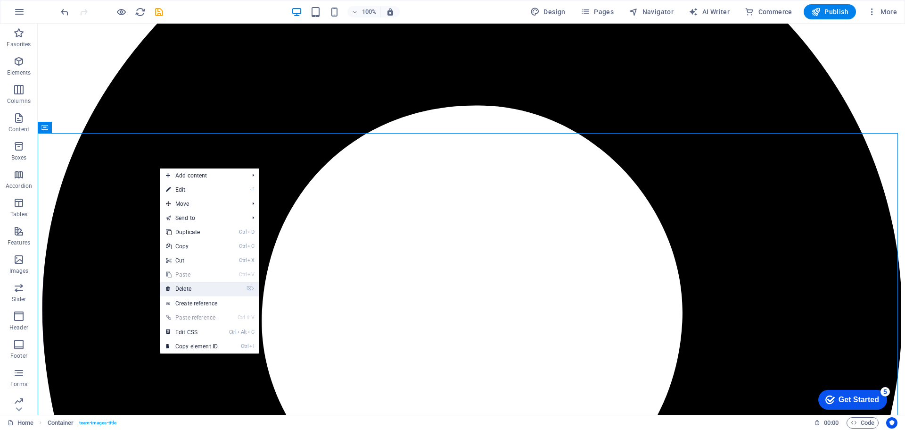
click at [219, 289] on link "⌦ Delete" at bounding box center [191, 288] width 63 height 14
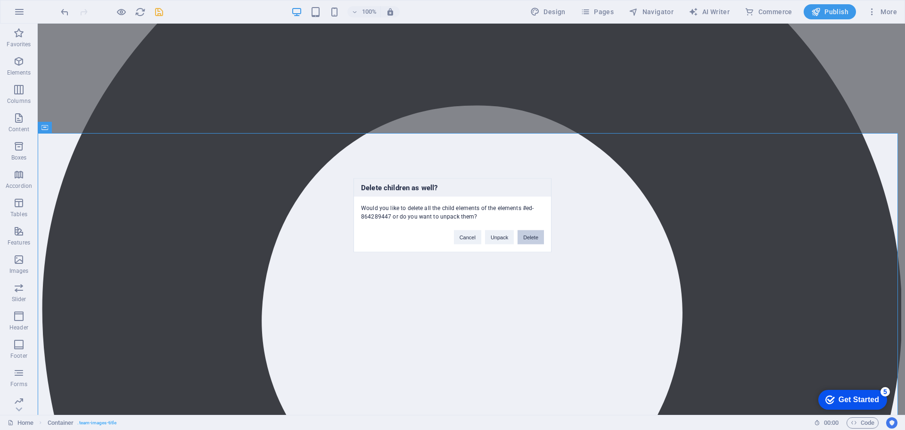
click at [532, 234] on button "Delete" at bounding box center [531, 237] width 26 height 14
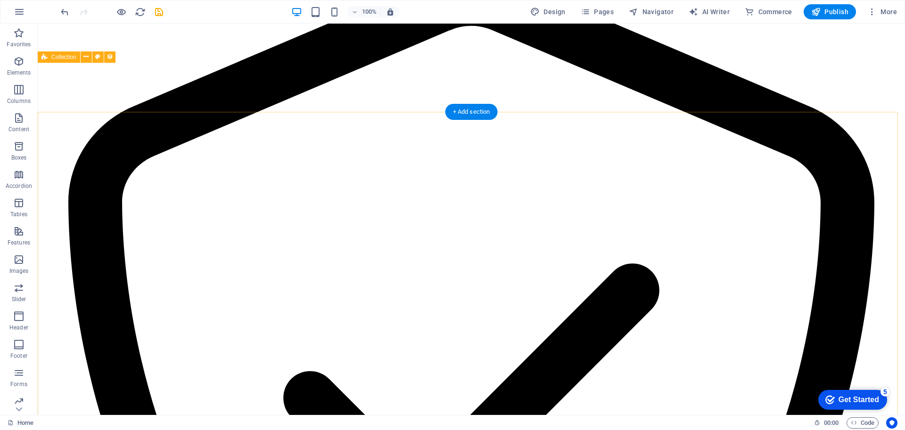
scroll to position [9454, 0]
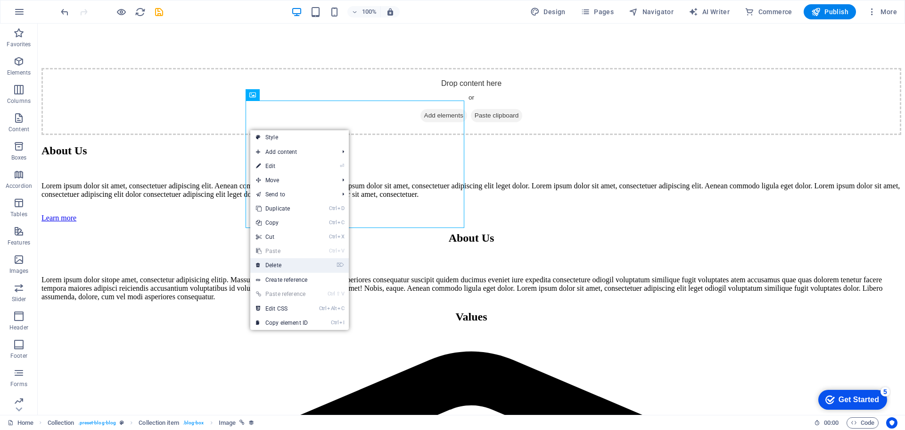
click at [299, 268] on link "⌦ Delete" at bounding box center [281, 265] width 63 height 14
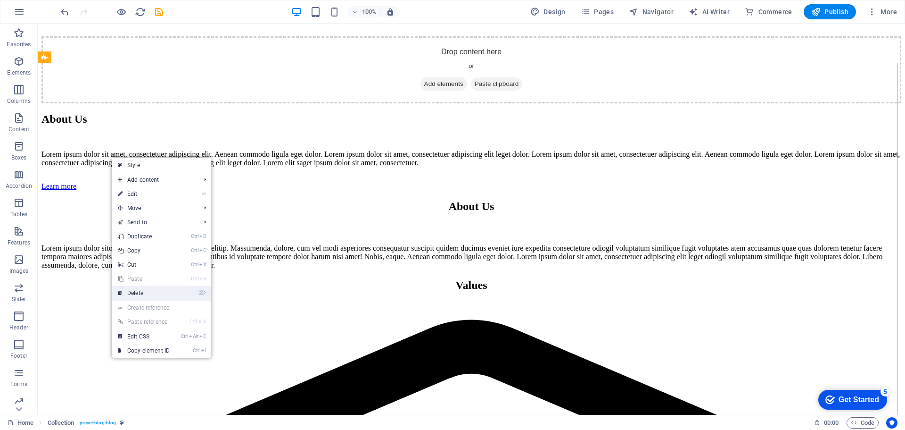
click at [149, 294] on link "⌦ Delete" at bounding box center [143, 293] width 63 height 14
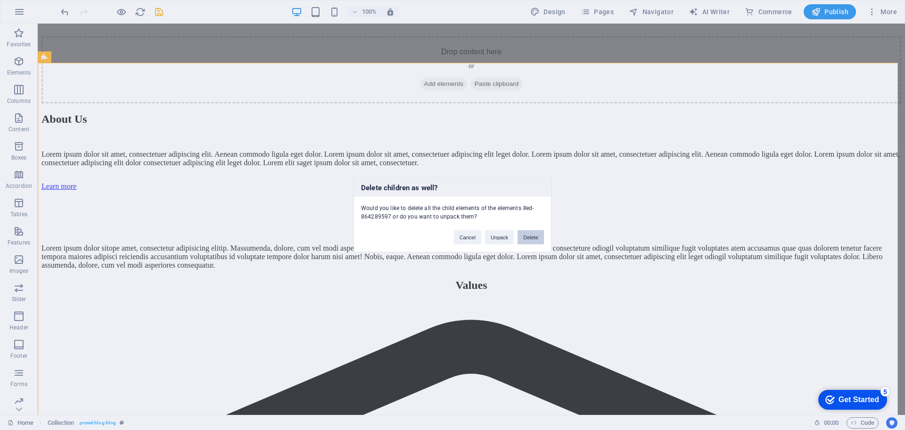
click at [530, 238] on button "Delete" at bounding box center [531, 237] width 26 height 14
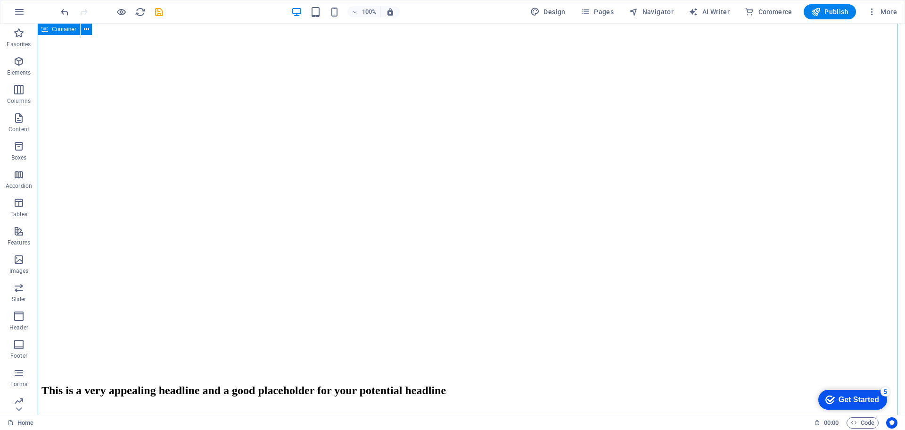
scroll to position [8228, 0]
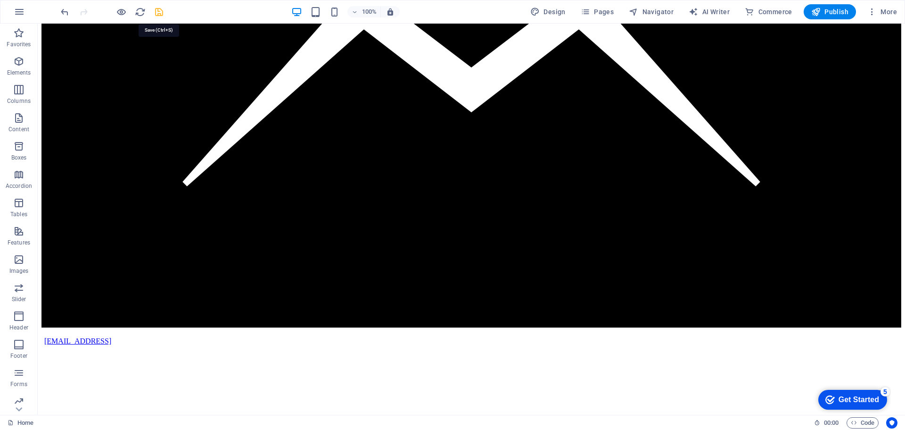
click at [159, 12] on icon "save" at bounding box center [159, 12] width 11 height 11
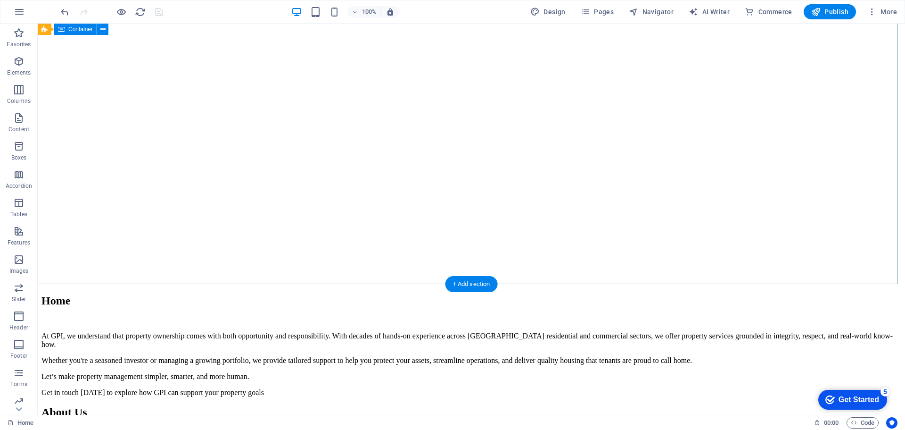
scroll to position [1585, 0]
